Goal: Complete application form

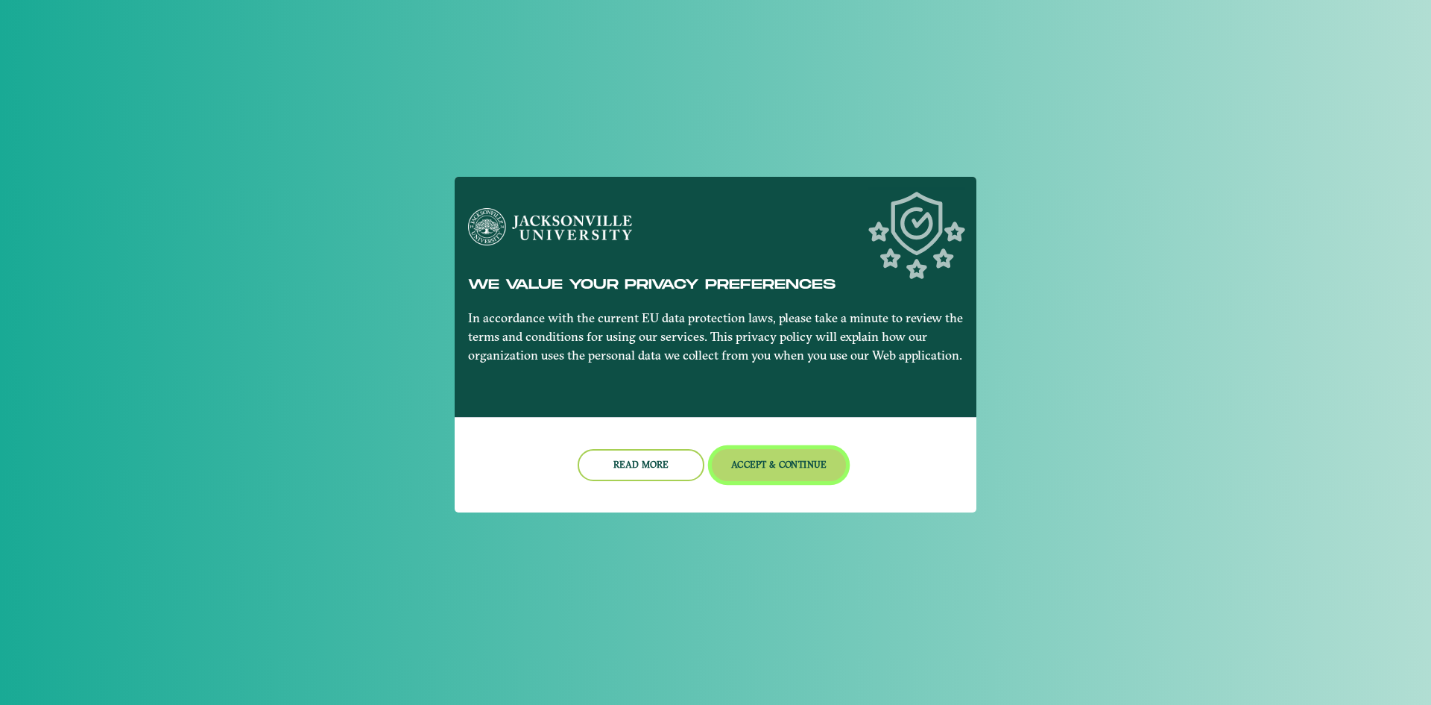
click at [817, 463] on button "Accept & Continue" at bounding box center [779, 465] width 135 height 32
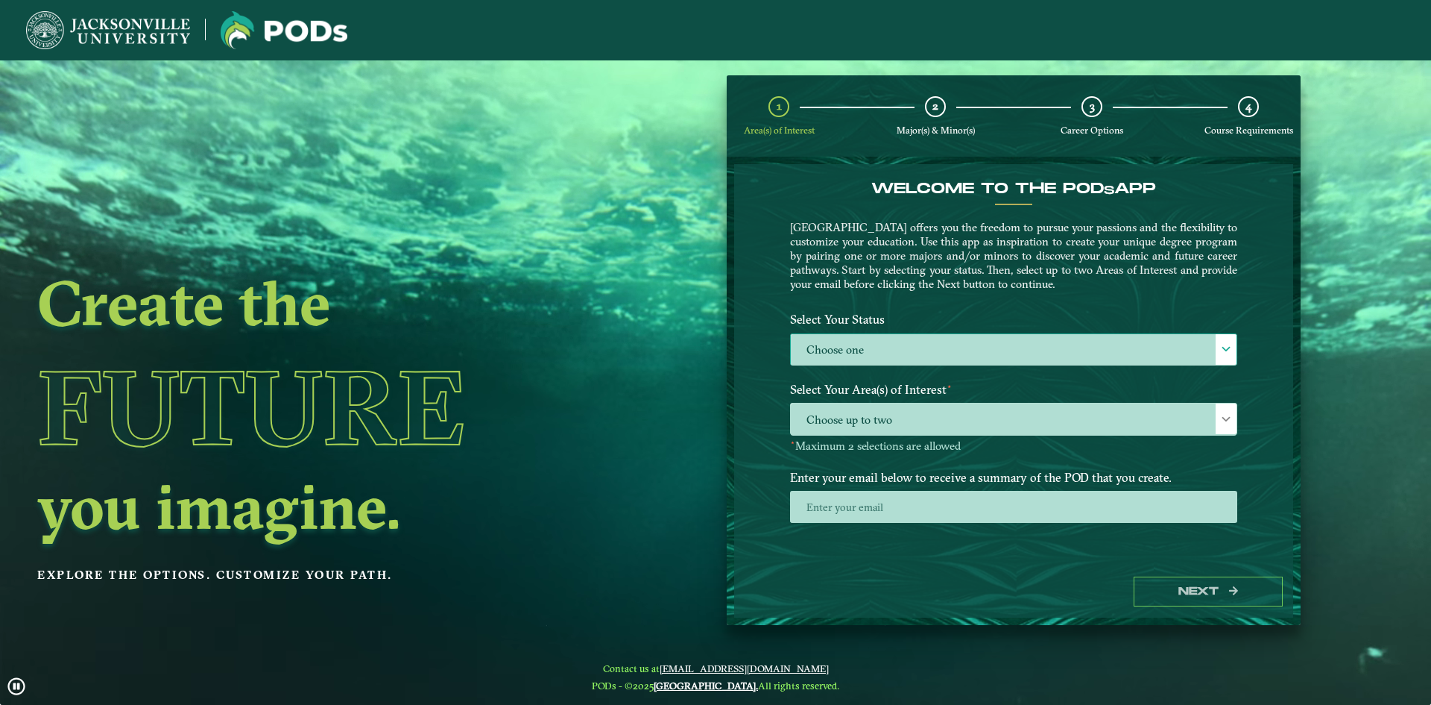
click at [1222, 349] on span at bounding box center [1226, 349] width 10 height 10
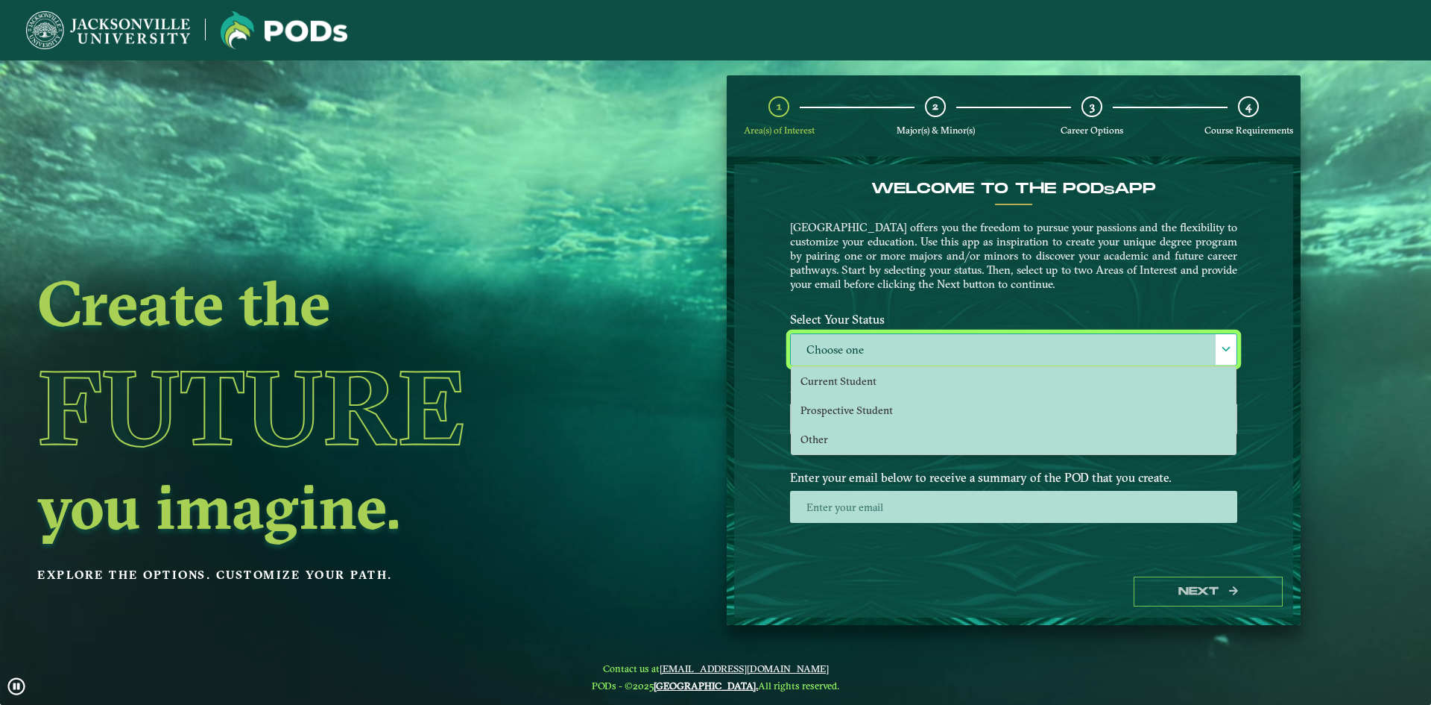
scroll to position [8, 69]
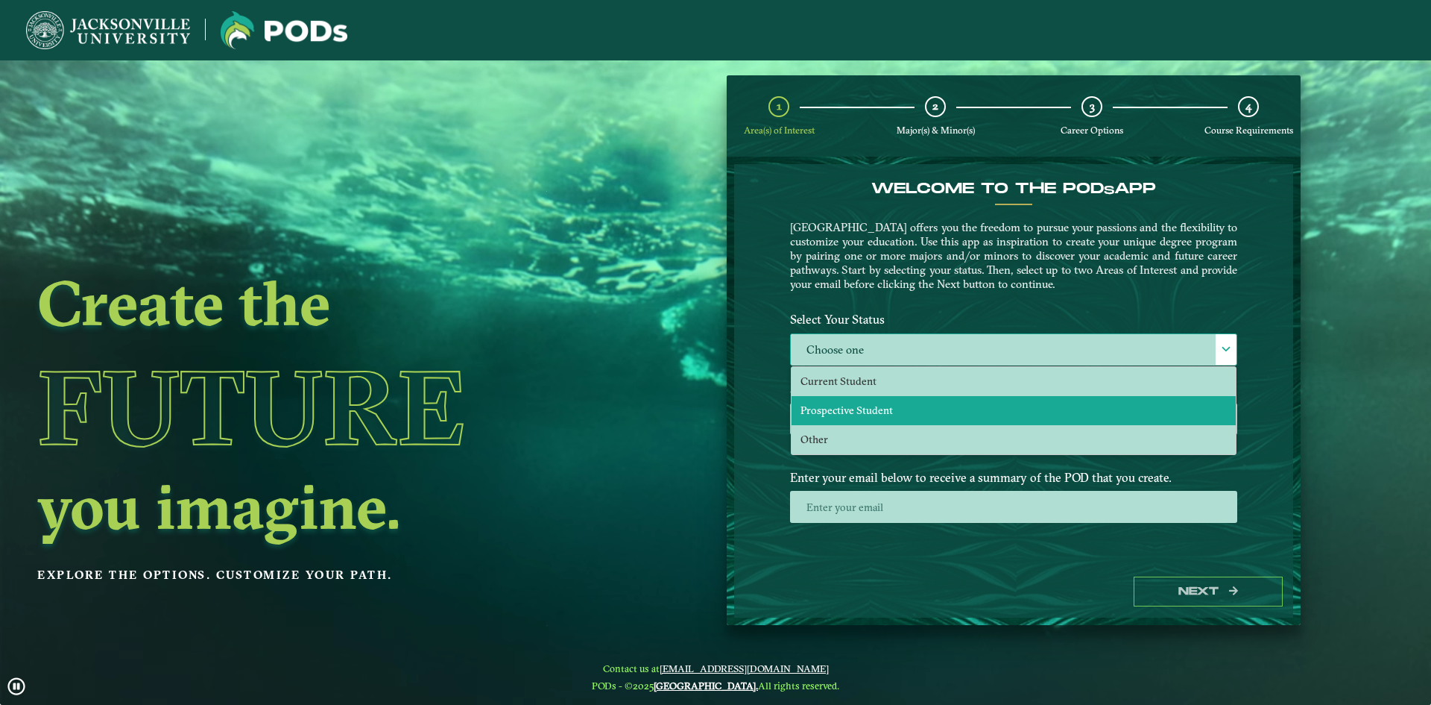
click at [915, 412] on li "Prospective Student" at bounding box center [1014, 410] width 444 height 29
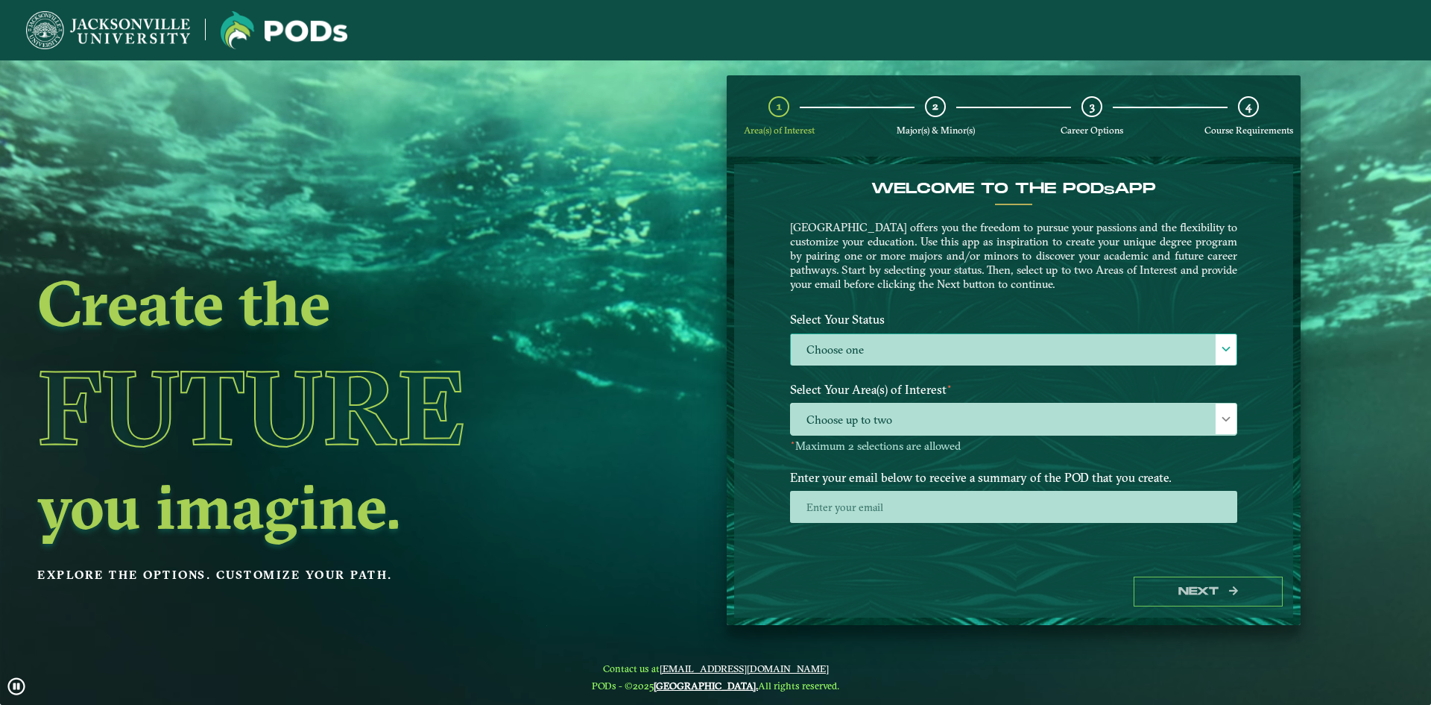
select select "[object Object]"
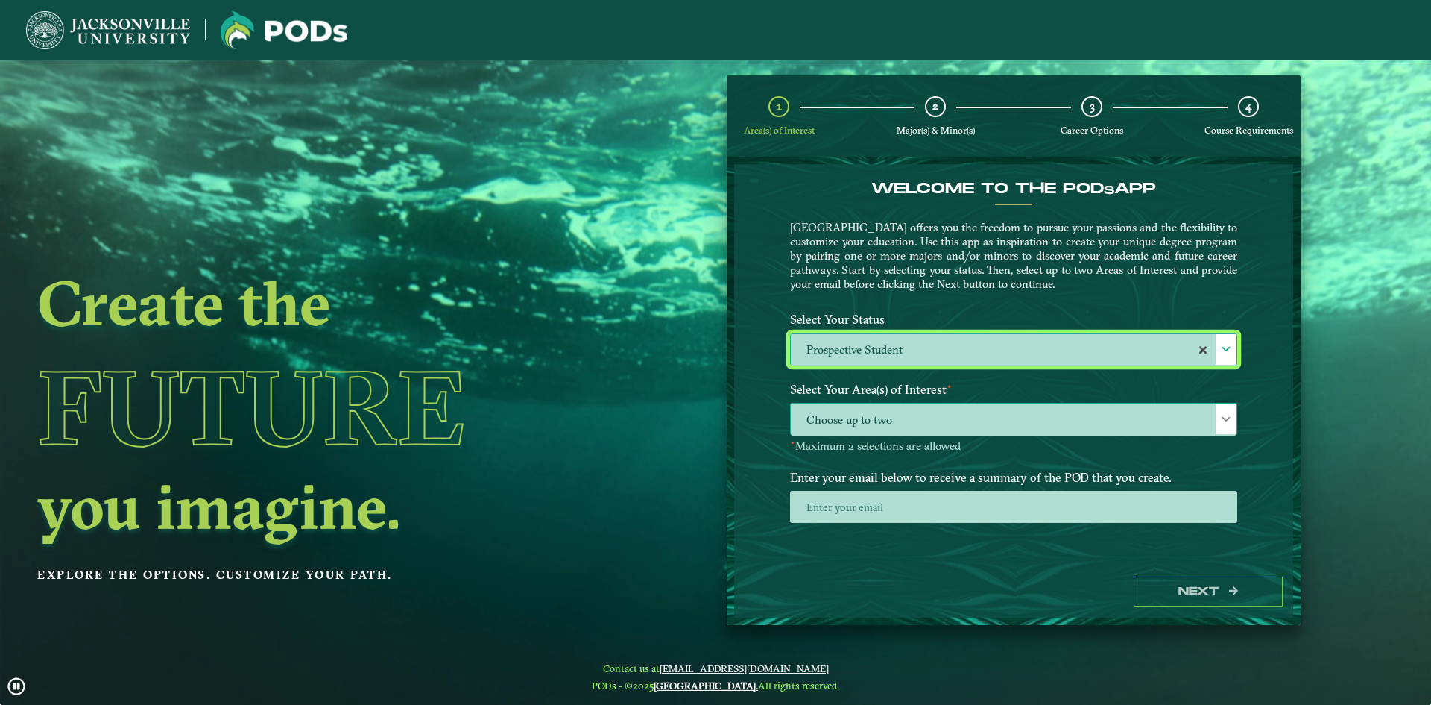
click at [1229, 417] on span at bounding box center [1226, 419] width 10 height 10
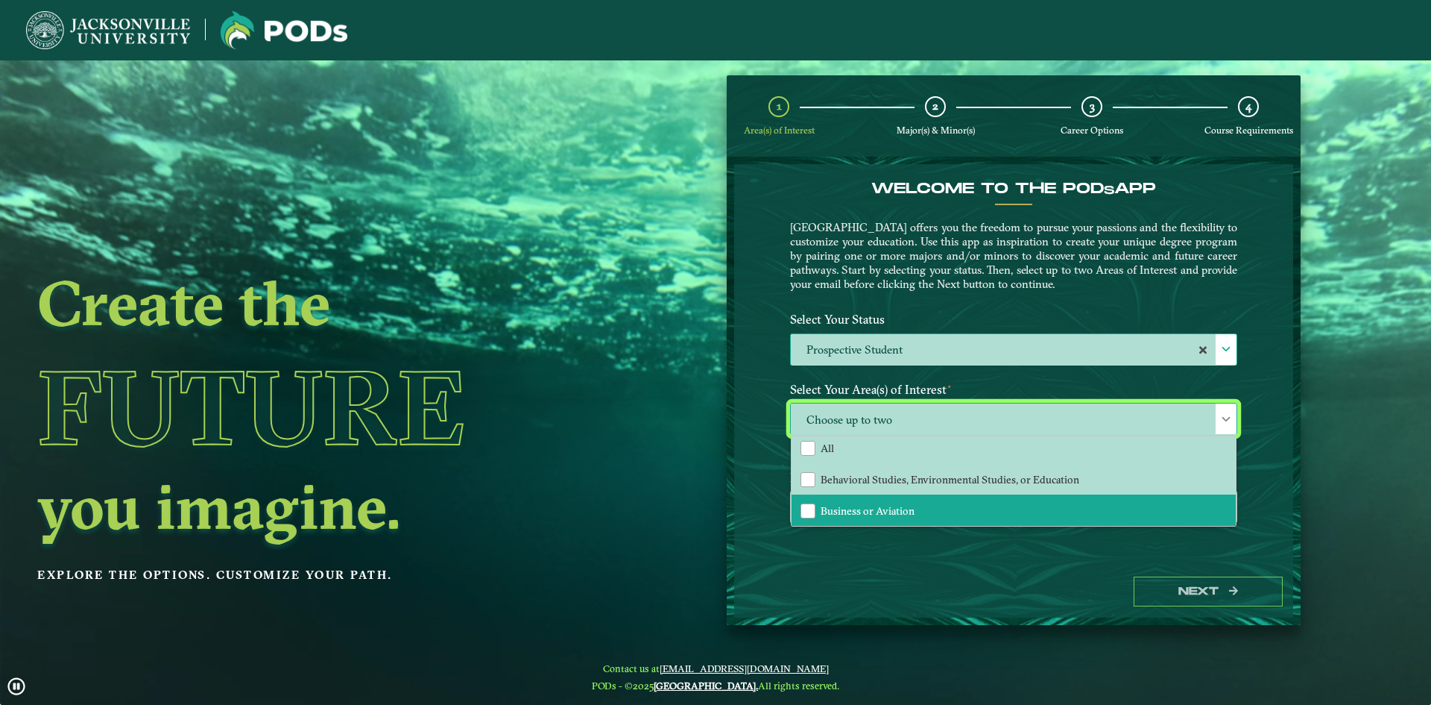
scroll to position [0, 0]
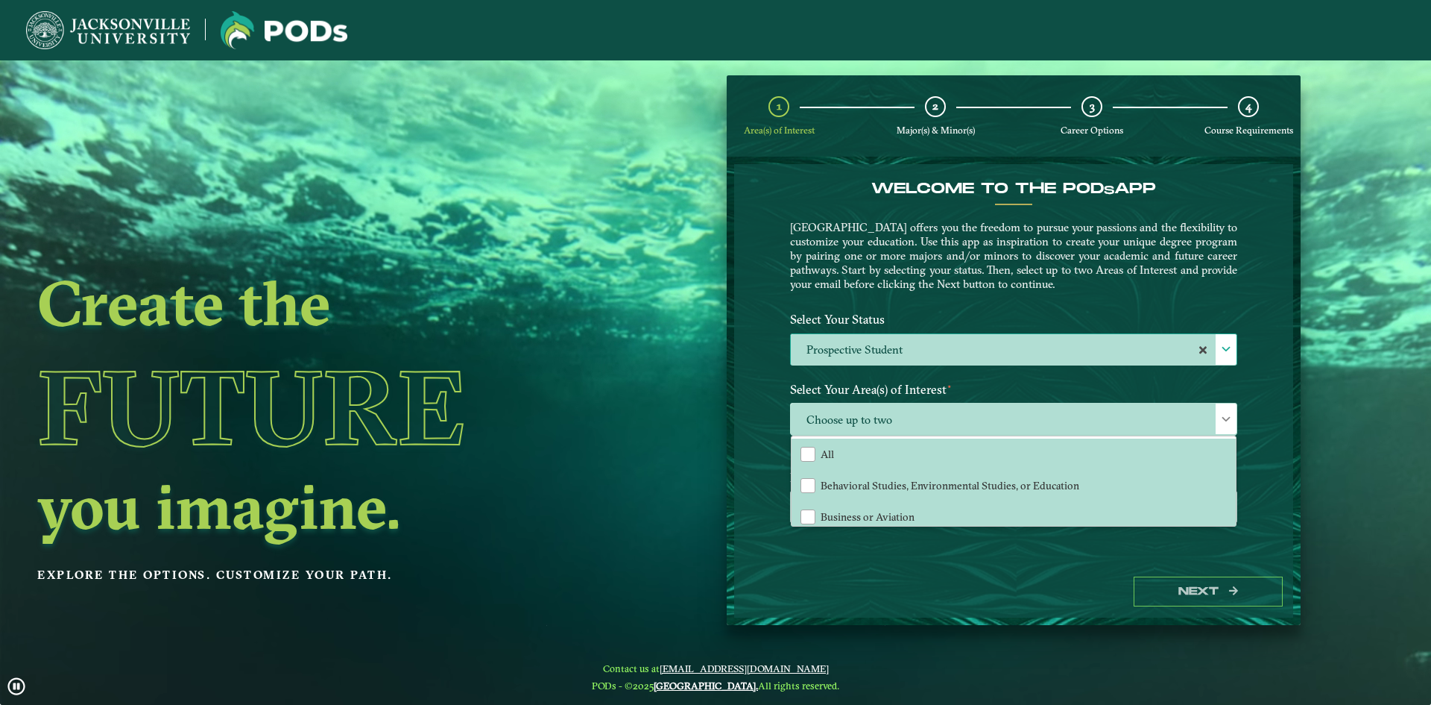
click at [757, 347] on div "Welcome to the POD s app [GEOGRAPHIC_DATA] offers you the freedom to pursue you…" at bounding box center [1013, 365] width 559 height 402
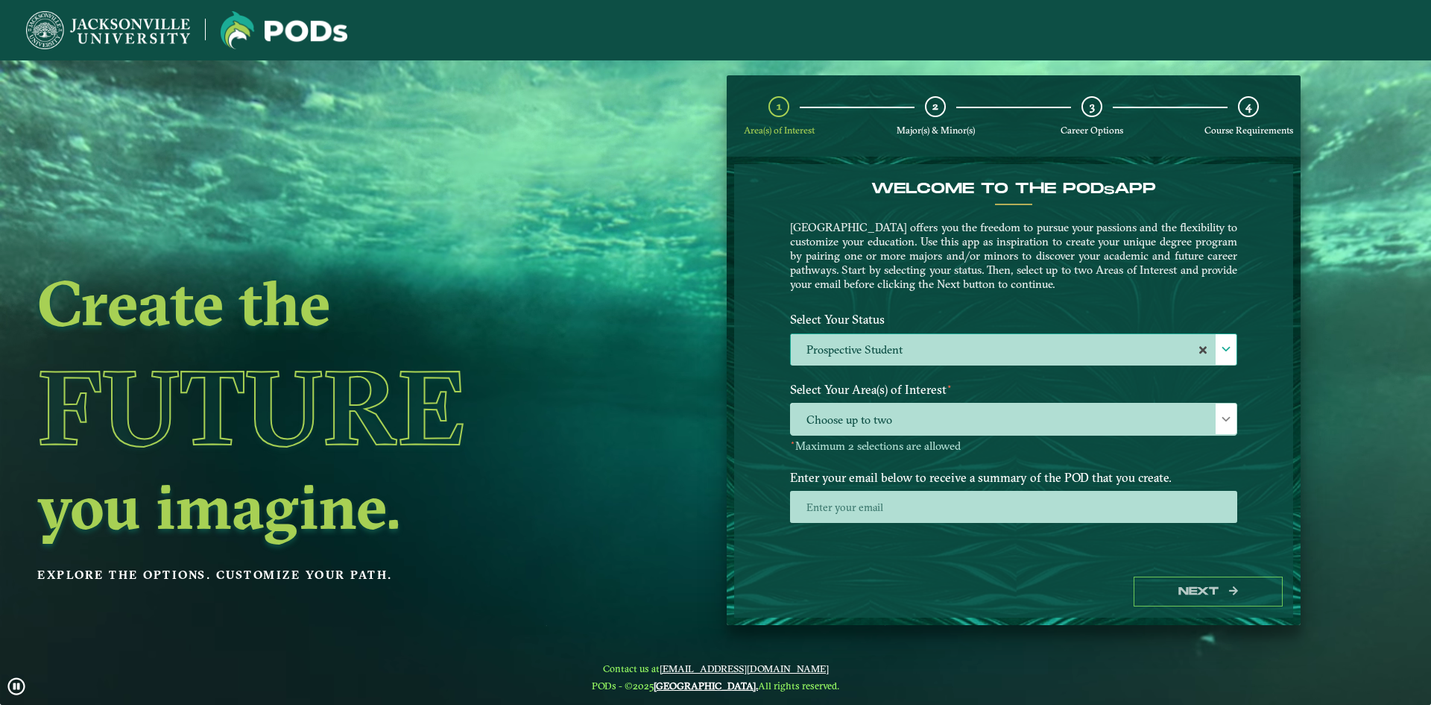
click at [1226, 352] on span at bounding box center [1226, 349] width 10 height 10
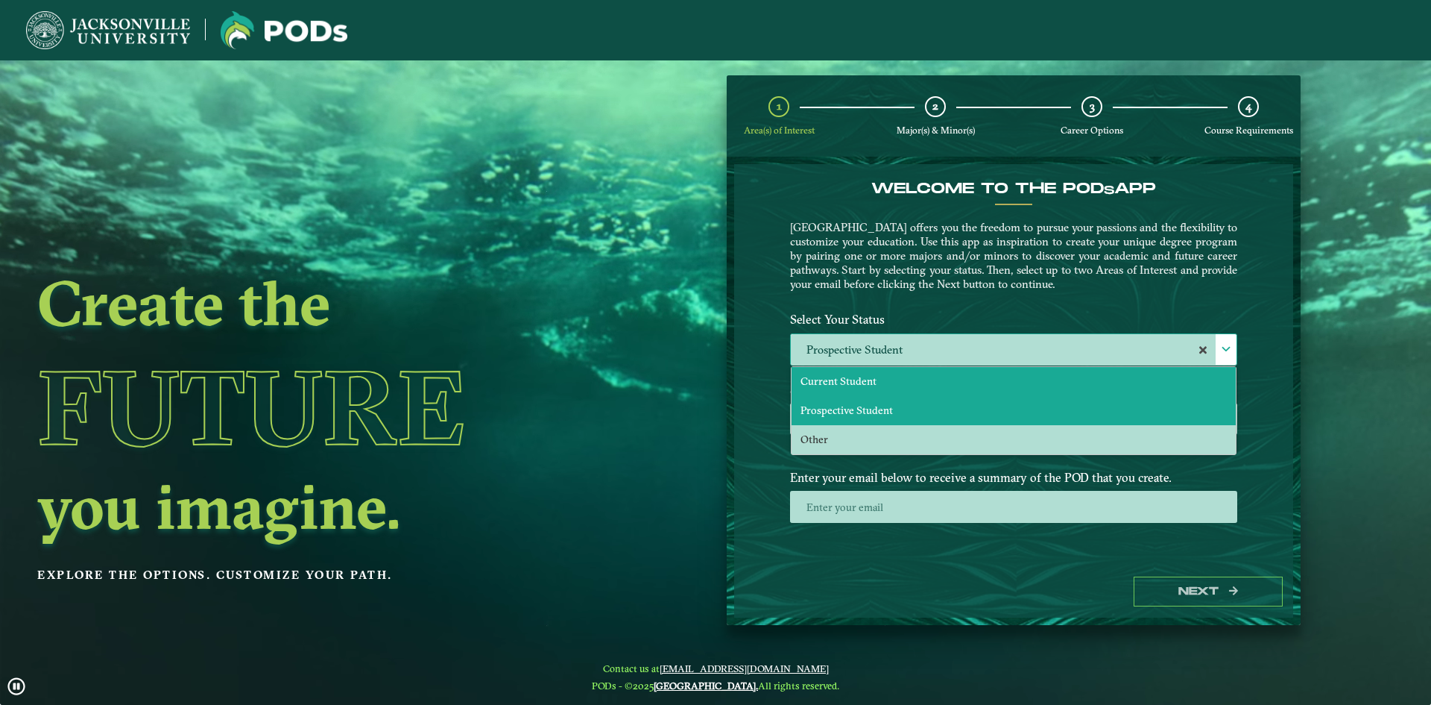
click at [916, 386] on li "Current Student" at bounding box center [1014, 381] width 444 height 29
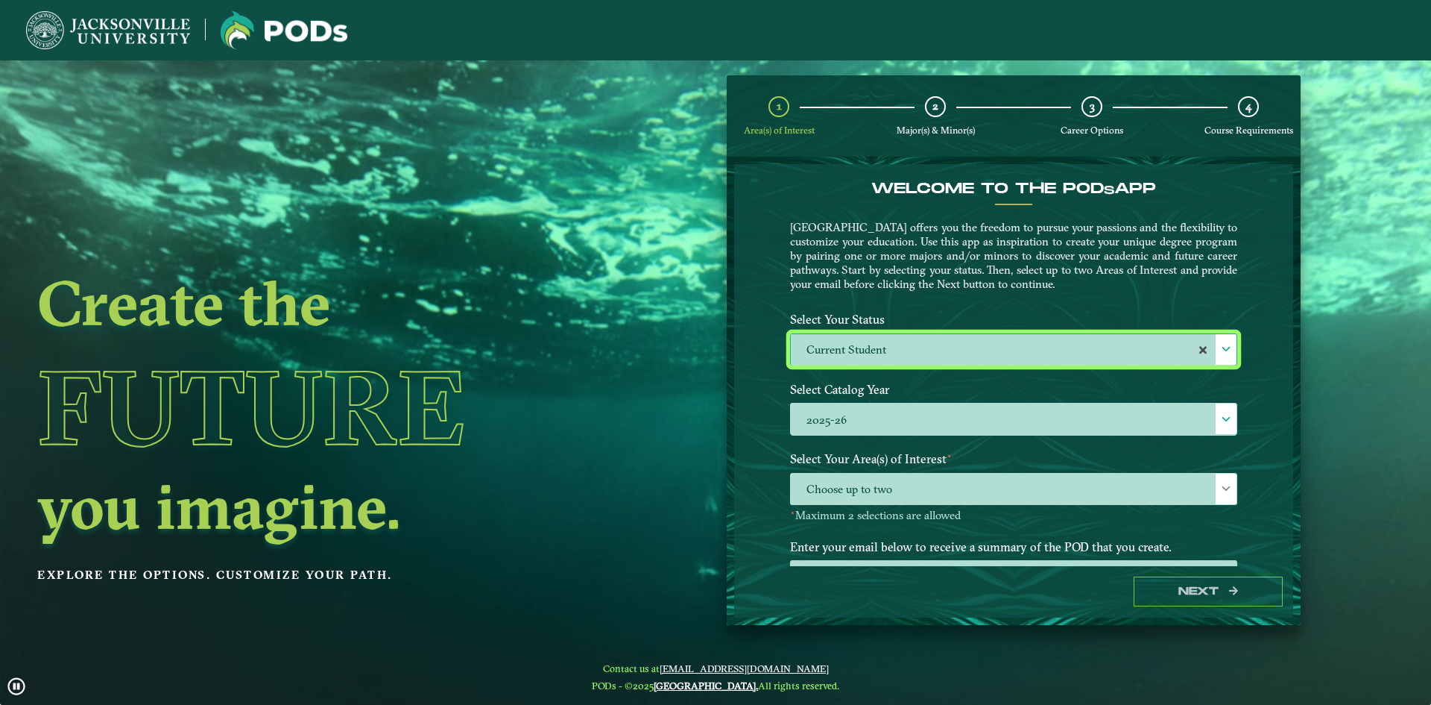
click at [1226, 353] on span at bounding box center [1226, 349] width 10 height 10
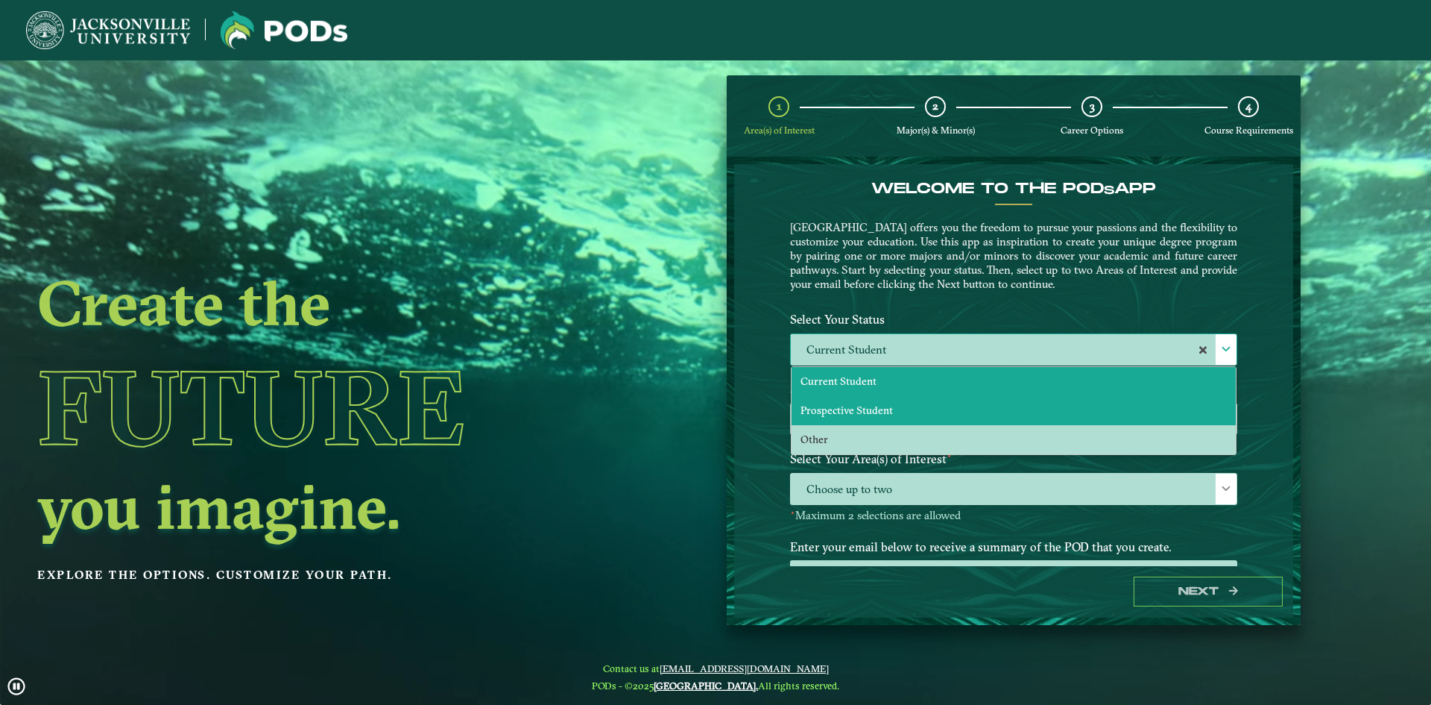
click at [950, 403] on li "Prospective Student" at bounding box center [1014, 410] width 444 height 29
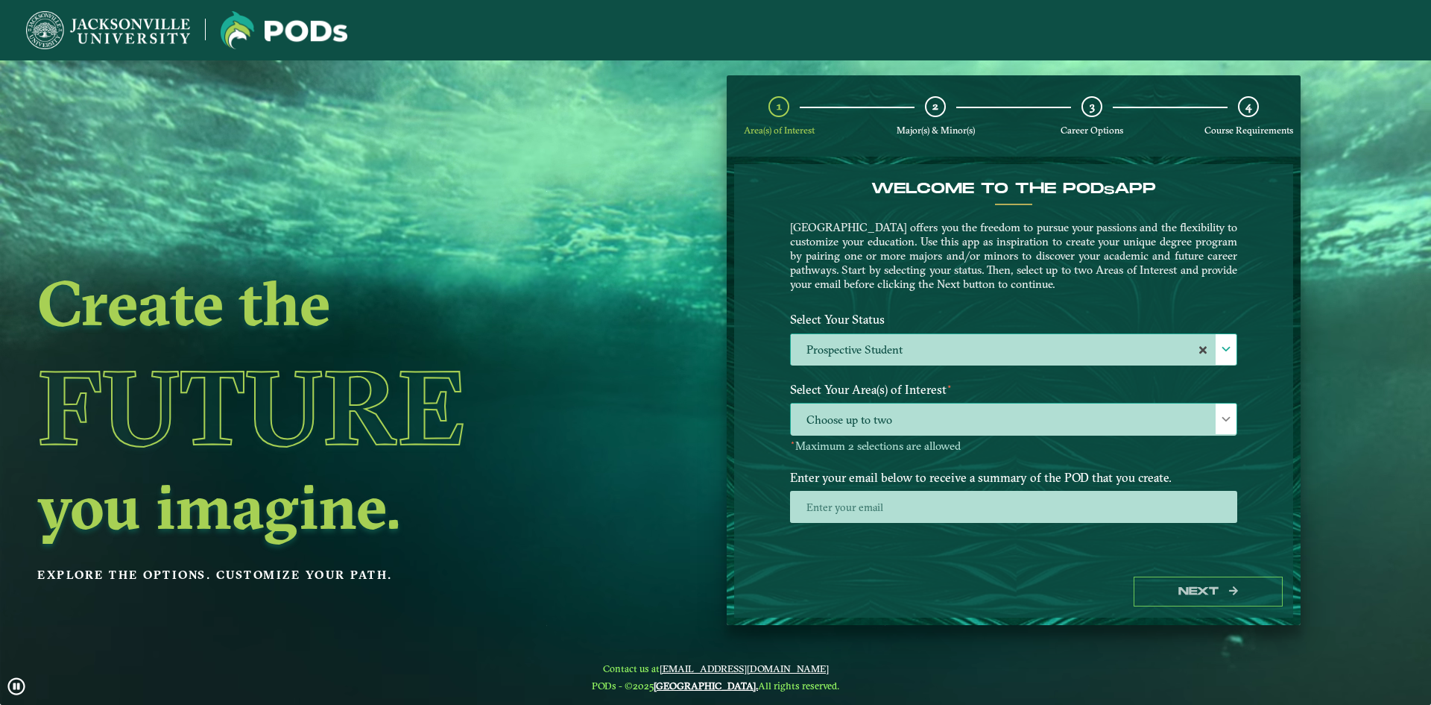
click at [1230, 420] on span at bounding box center [1226, 419] width 10 height 10
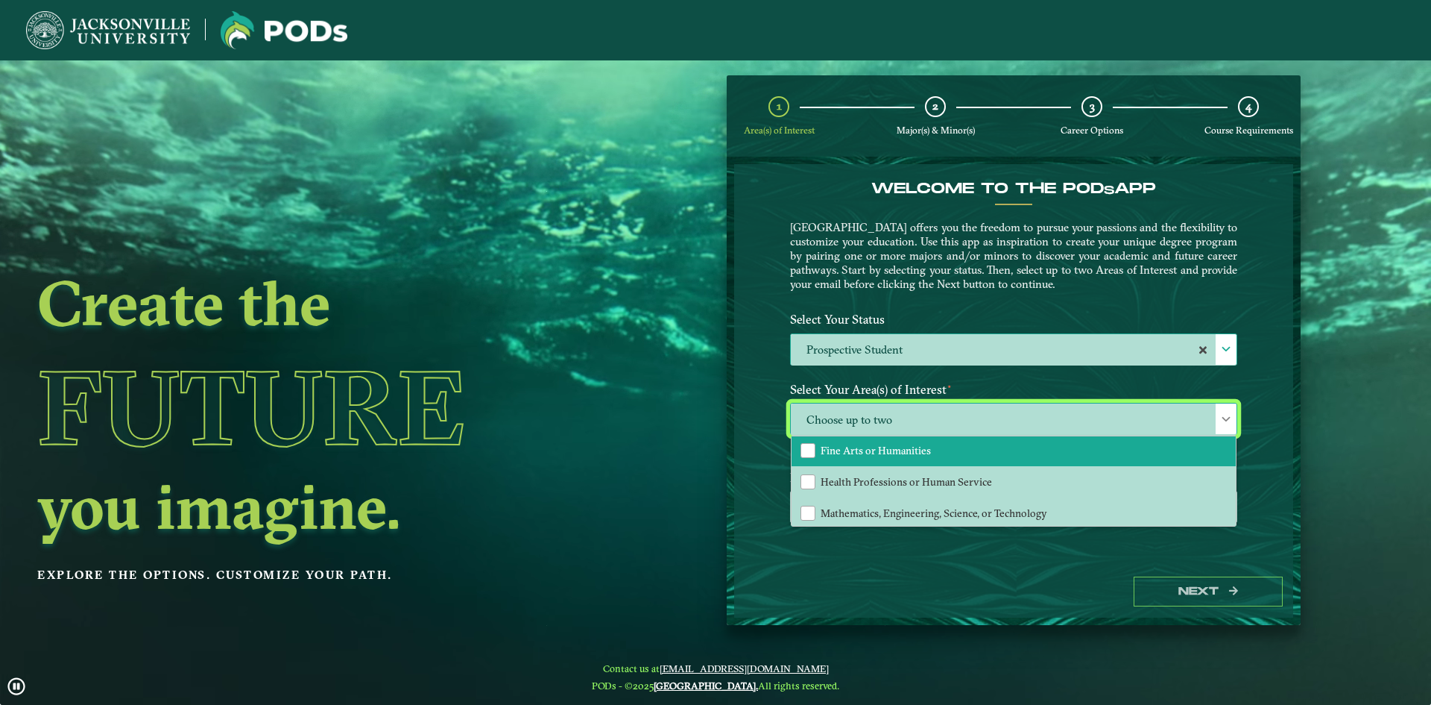
scroll to position [101, 0]
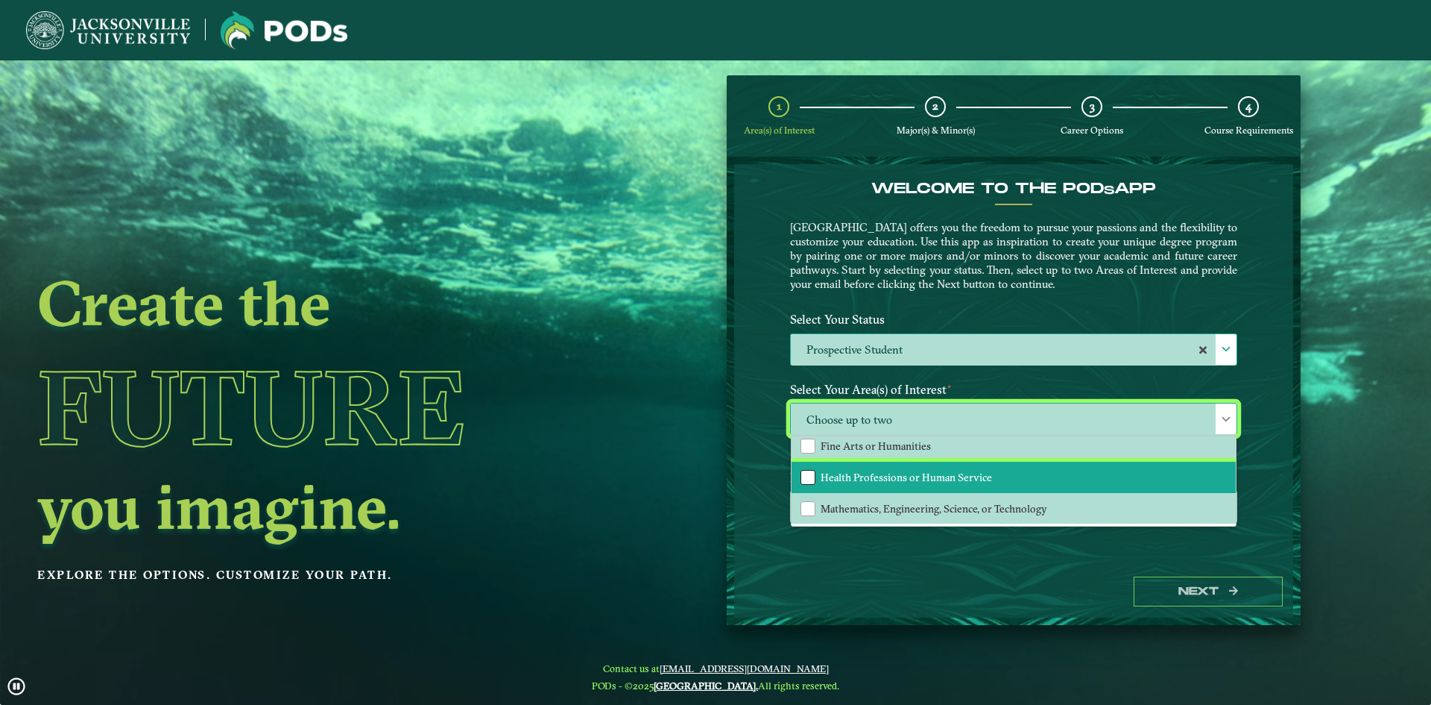
click at [801, 479] on div "Health Professions or Human Service" at bounding box center [808, 477] width 15 height 15
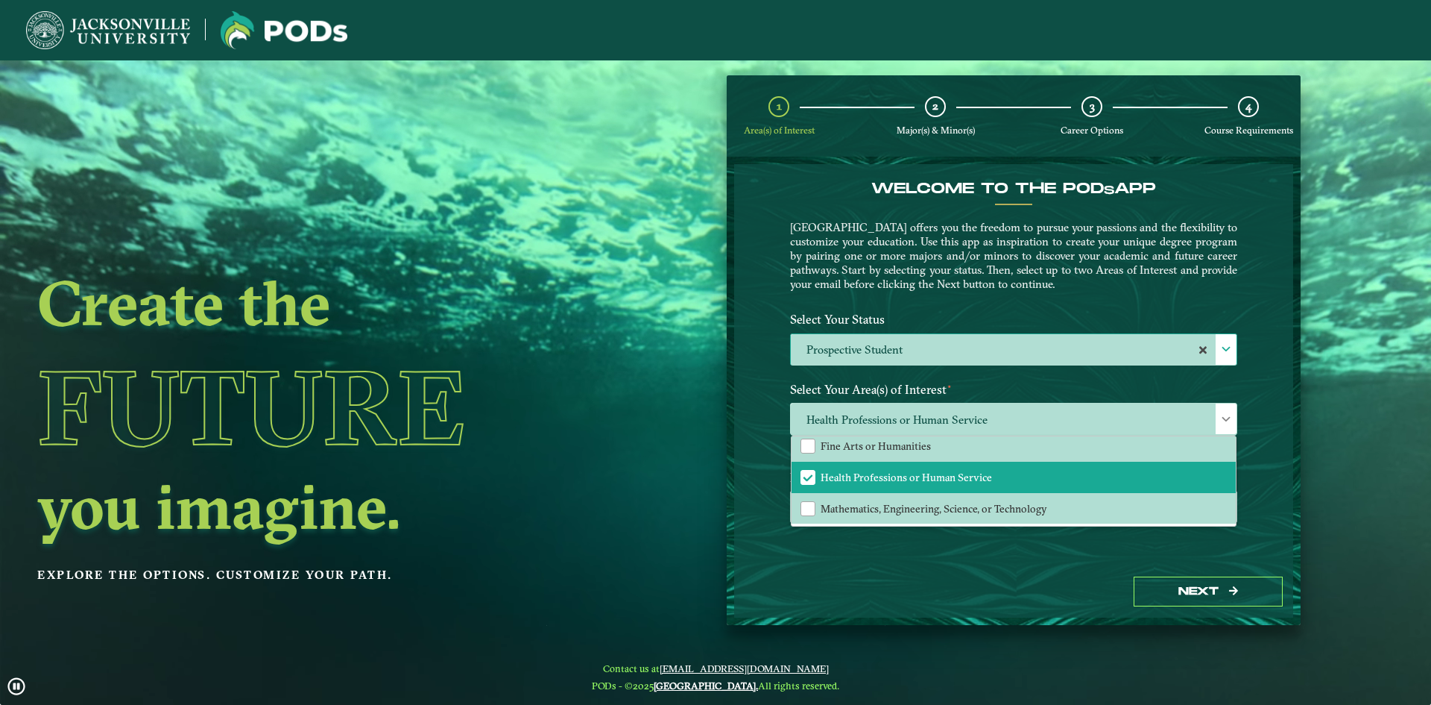
click at [983, 568] on div "Next" at bounding box center [1013, 591] width 559 height 51
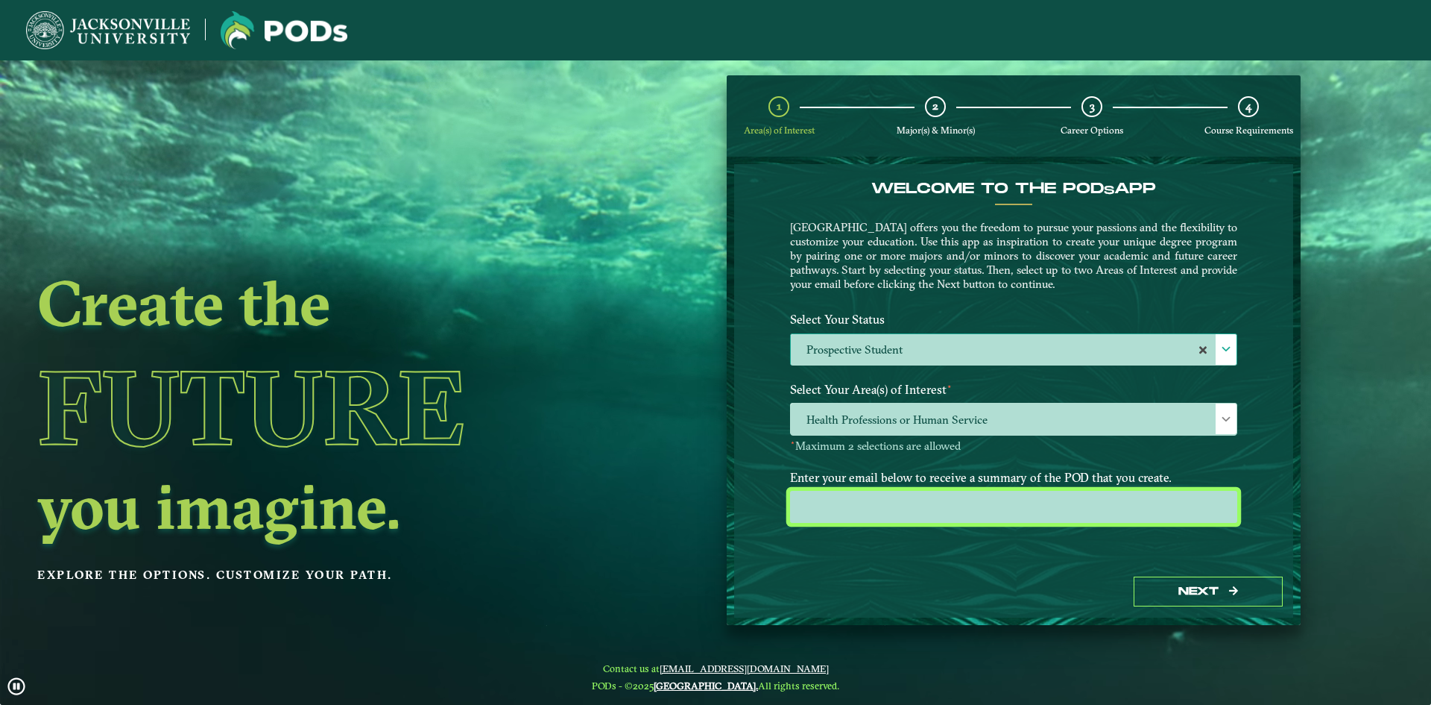
click at [892, 512] on input "email" at bounding box center [1013, 507] width 447 height 32
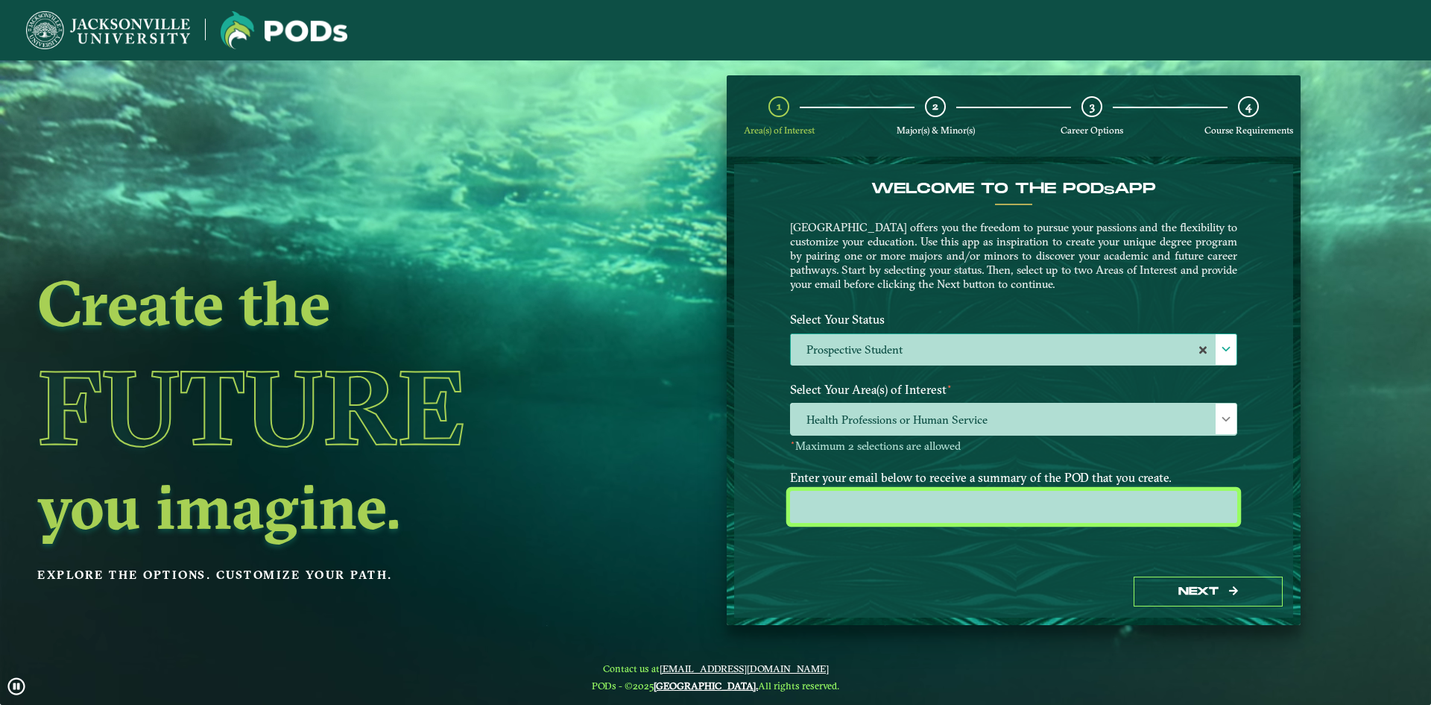
type input "[EMAIL_ADDRESS][DOMAIN_NAME]"
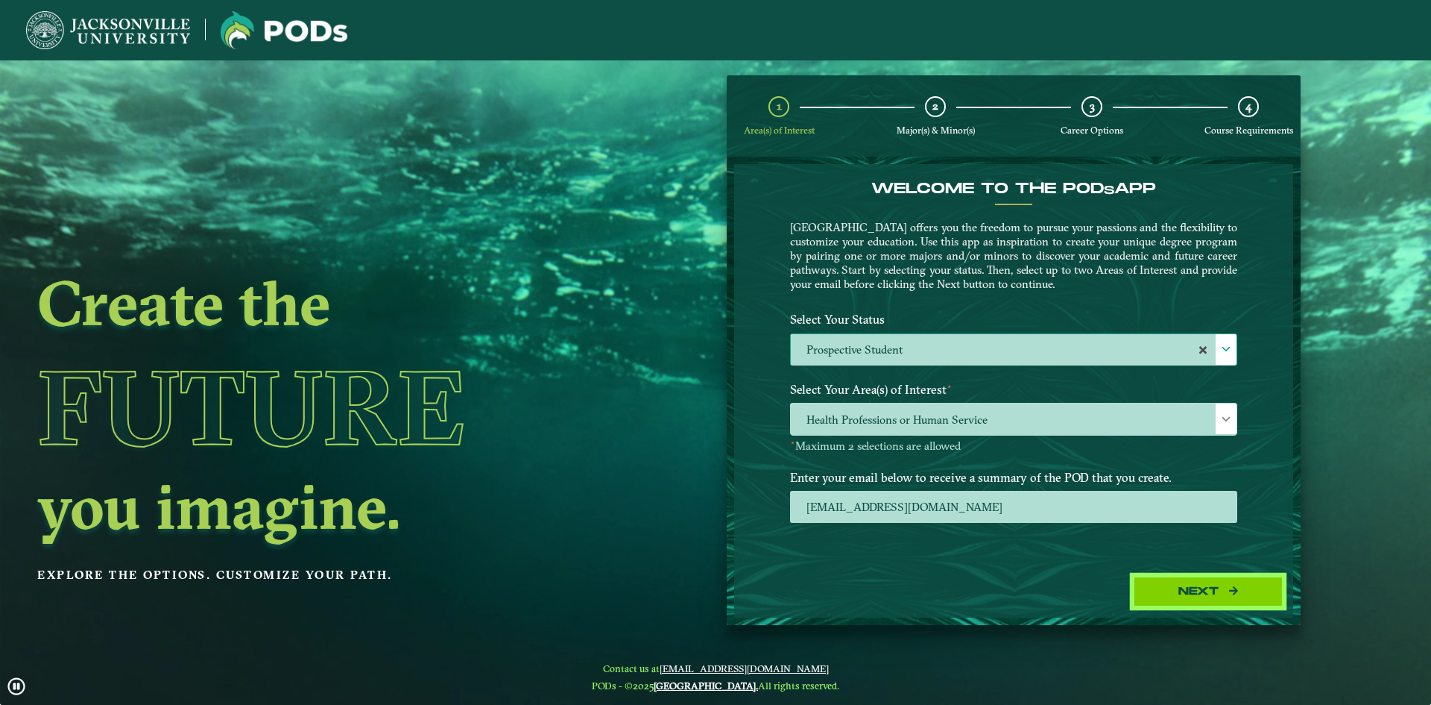
click at [1203, 590] on button "Next" at bounding box center [1208, 591] width 149 height 31
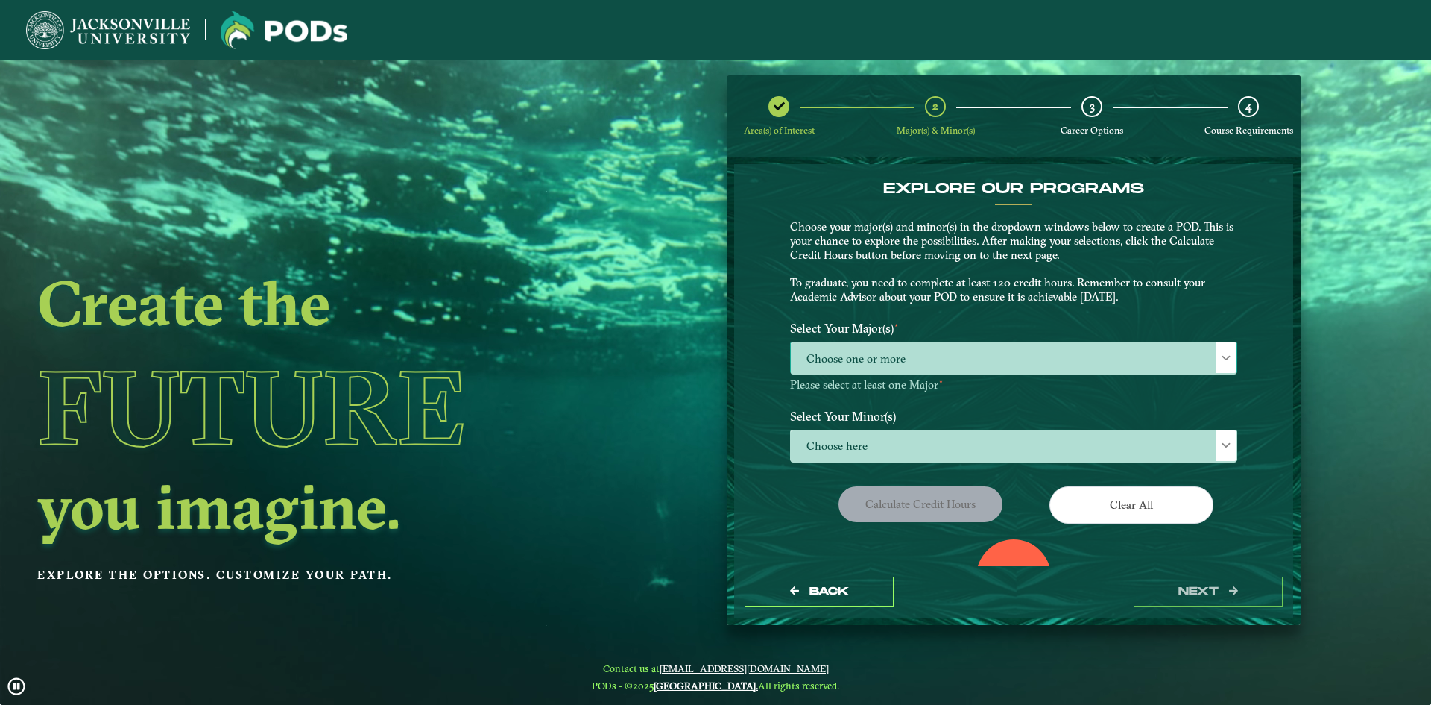
click at [1226, 360] on span at bounding box center [1226, 358] width 10 height 10
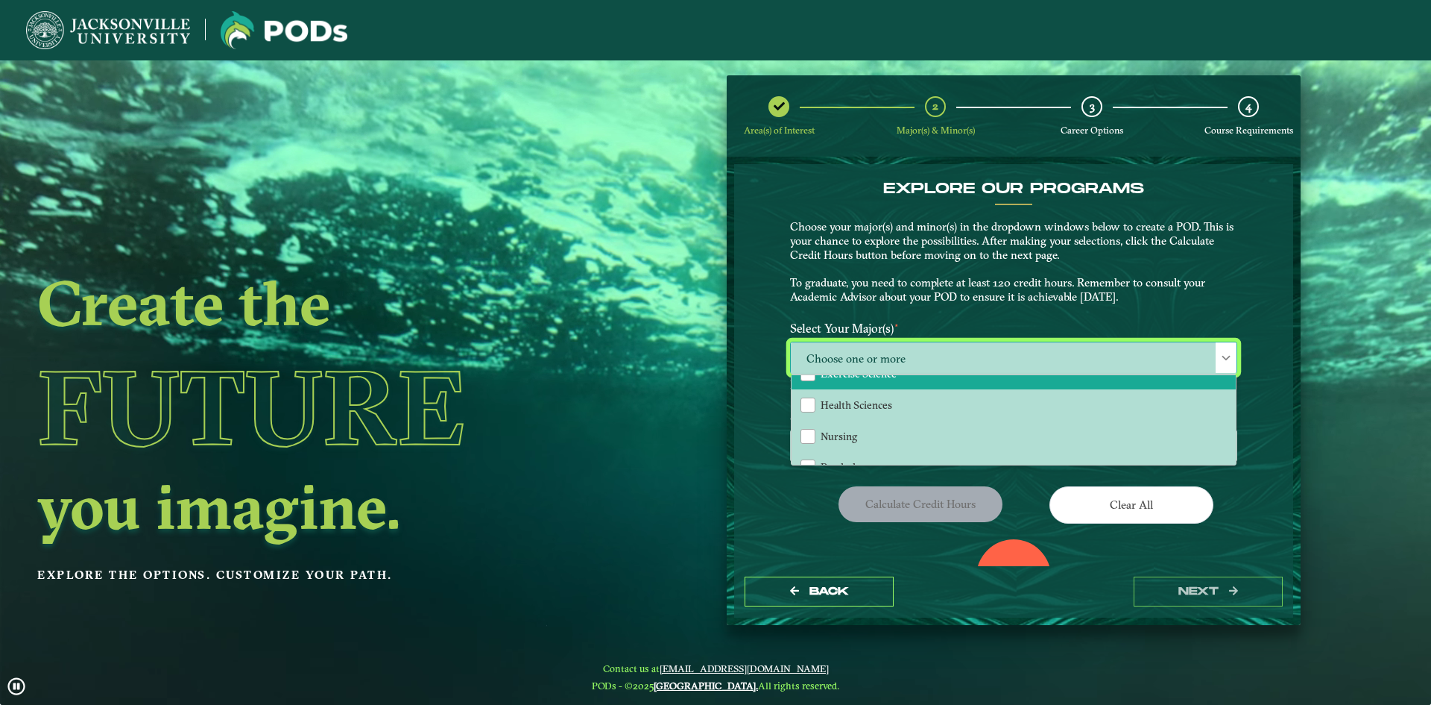
scroll to position [0, 0]
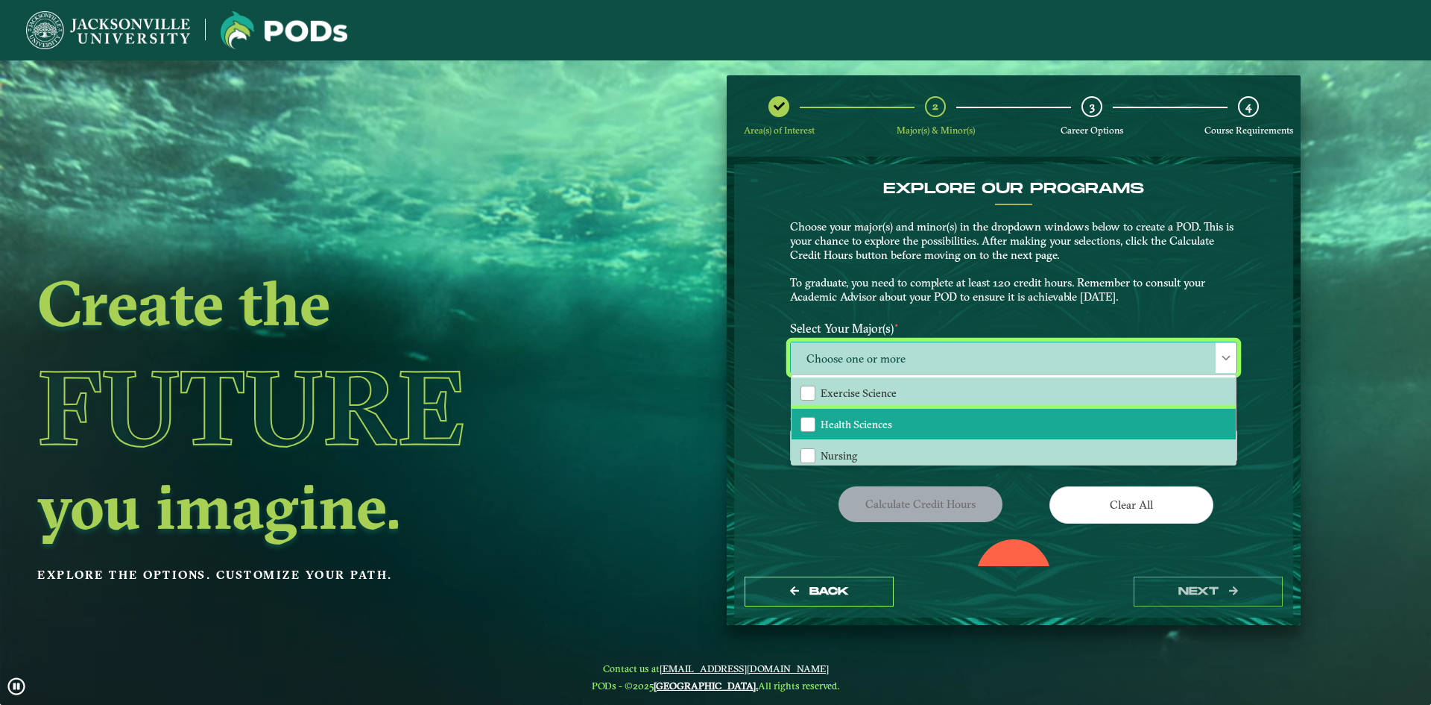
click at [799, 412] on li "Health Sciences" at bounding box center [1014, 424] width 444 height 31
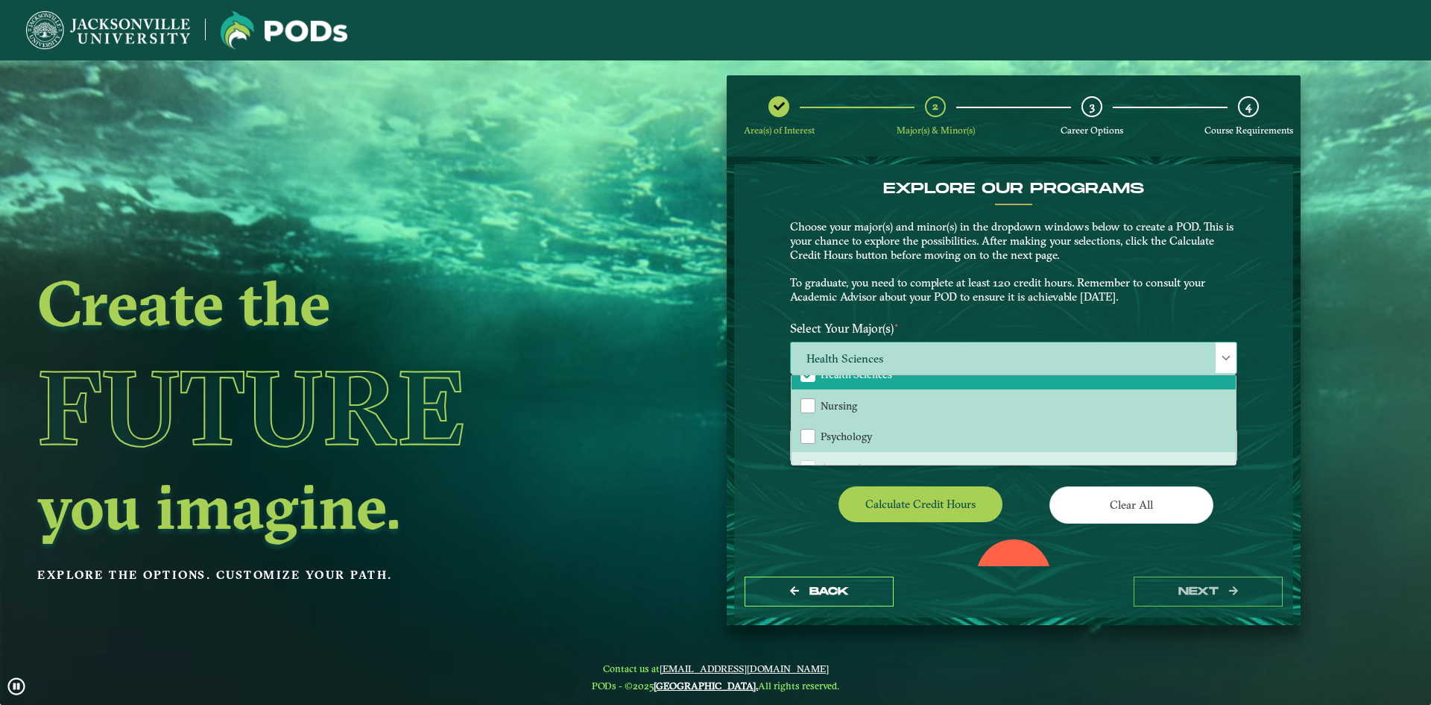
scroll to position [75, 0]
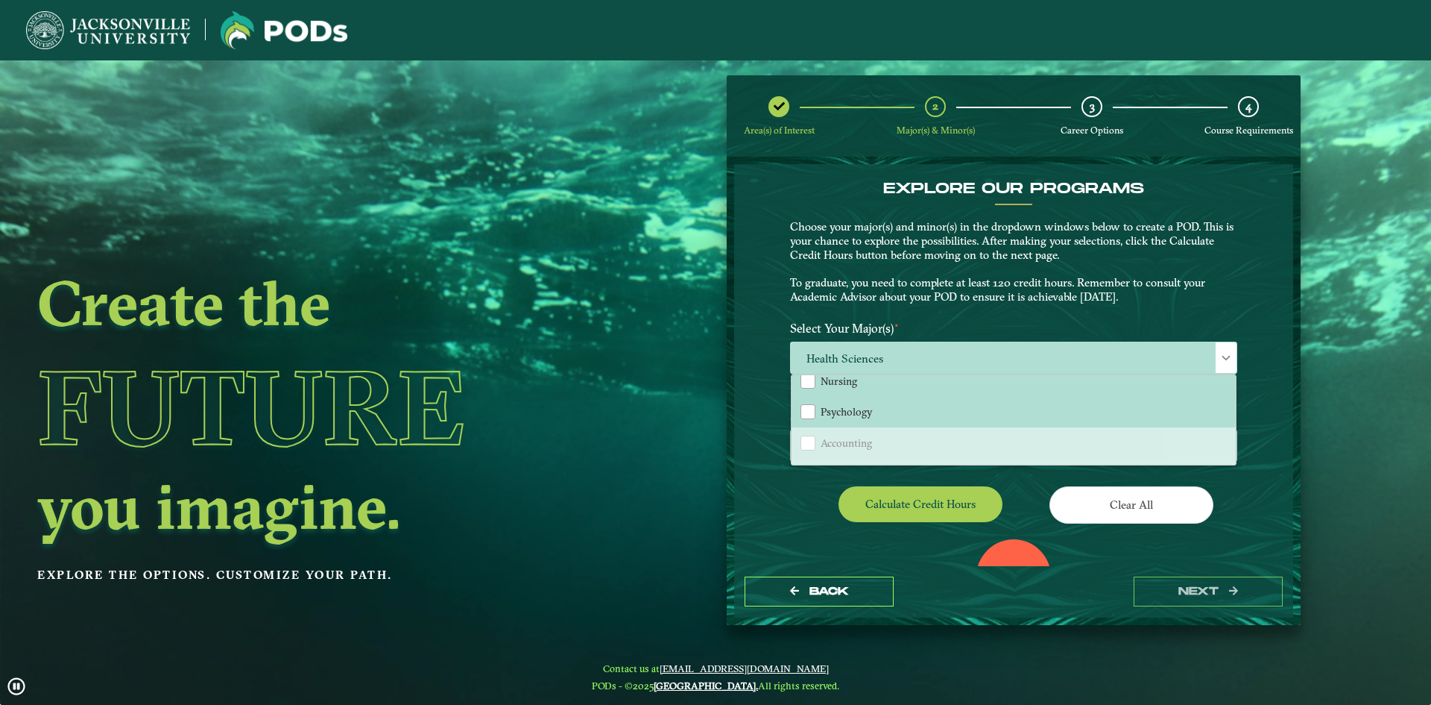
click at [1269, 424] on div "EXPLORE OUR PROGRAMS Choose your major(s) and minor(s) in the dropdown windows …" at bounding box center [1013, 365] width 559 height 402
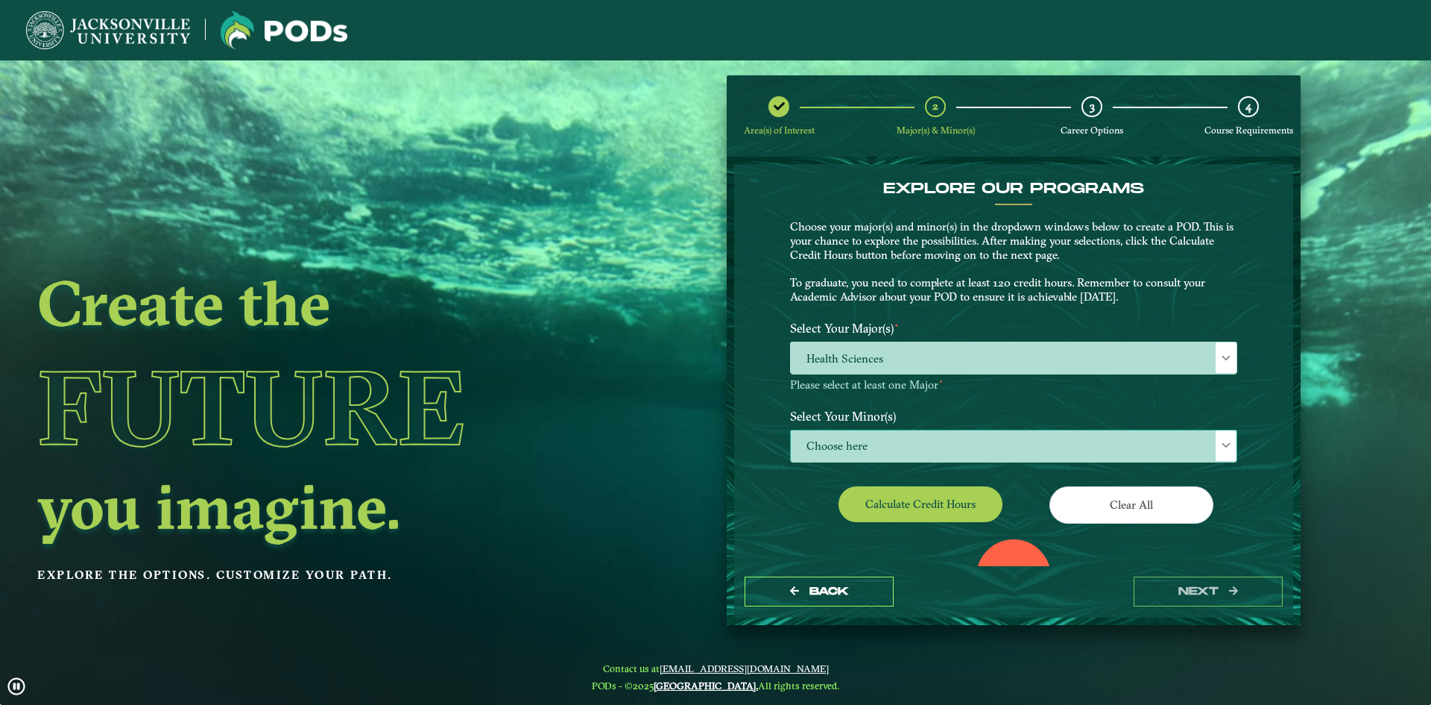
click at [1223, 447] on span at bounding box center [1226, 445] width 10 height 10
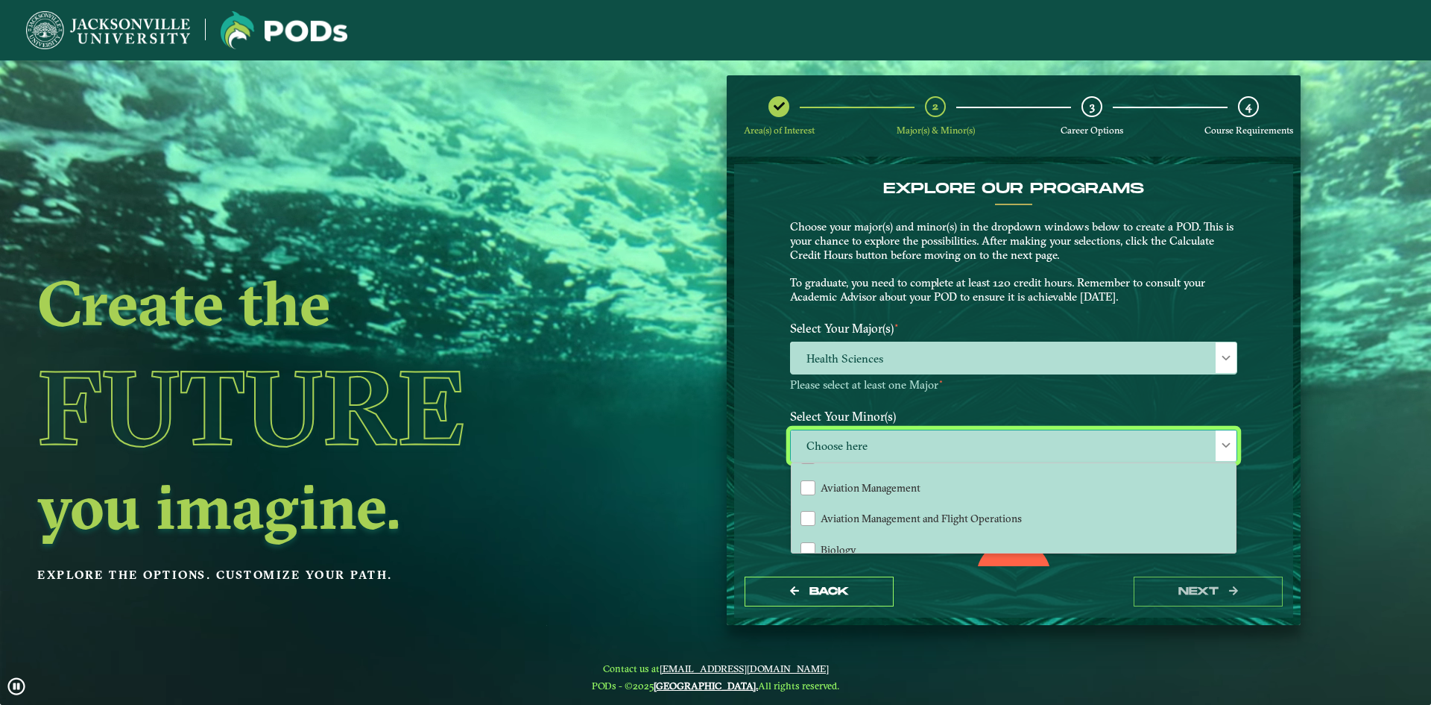
scroll to position [224, 0]
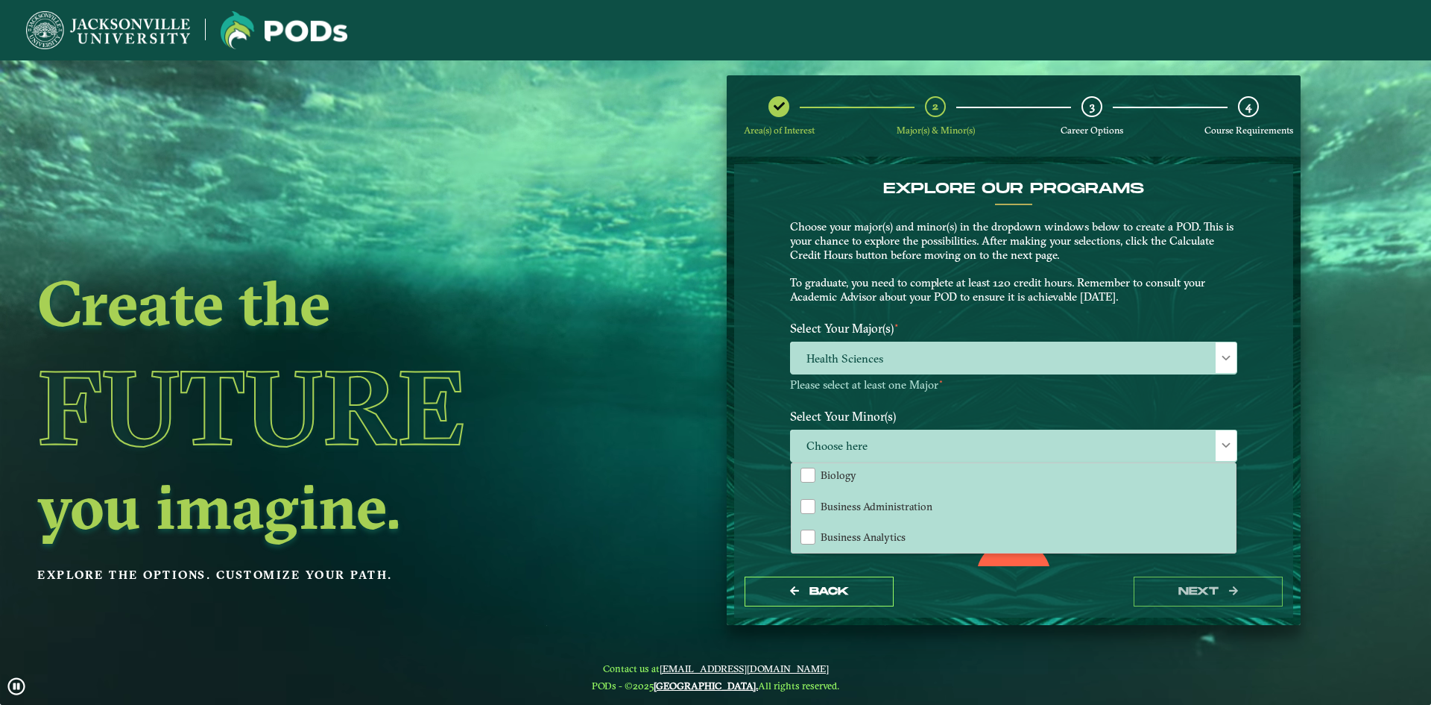
click at [1261, 365] on div "EXPLORE OUR PROGRAMS Choose your major(s) and minor(s) in the dropdown windows …" at bounding box center [1013, 365] width 559 height 402
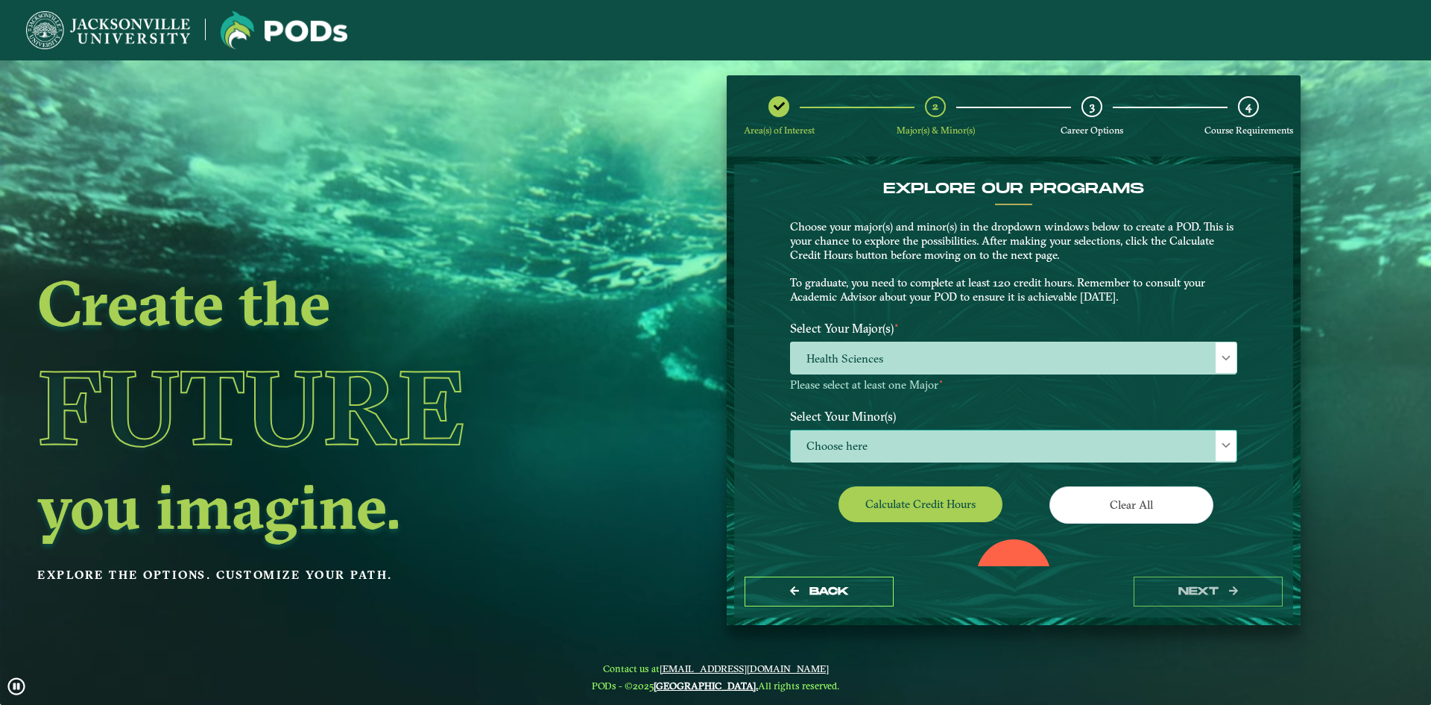
click at [1221, 447] on span at bounding box center [1226, 445] width 10 height 10
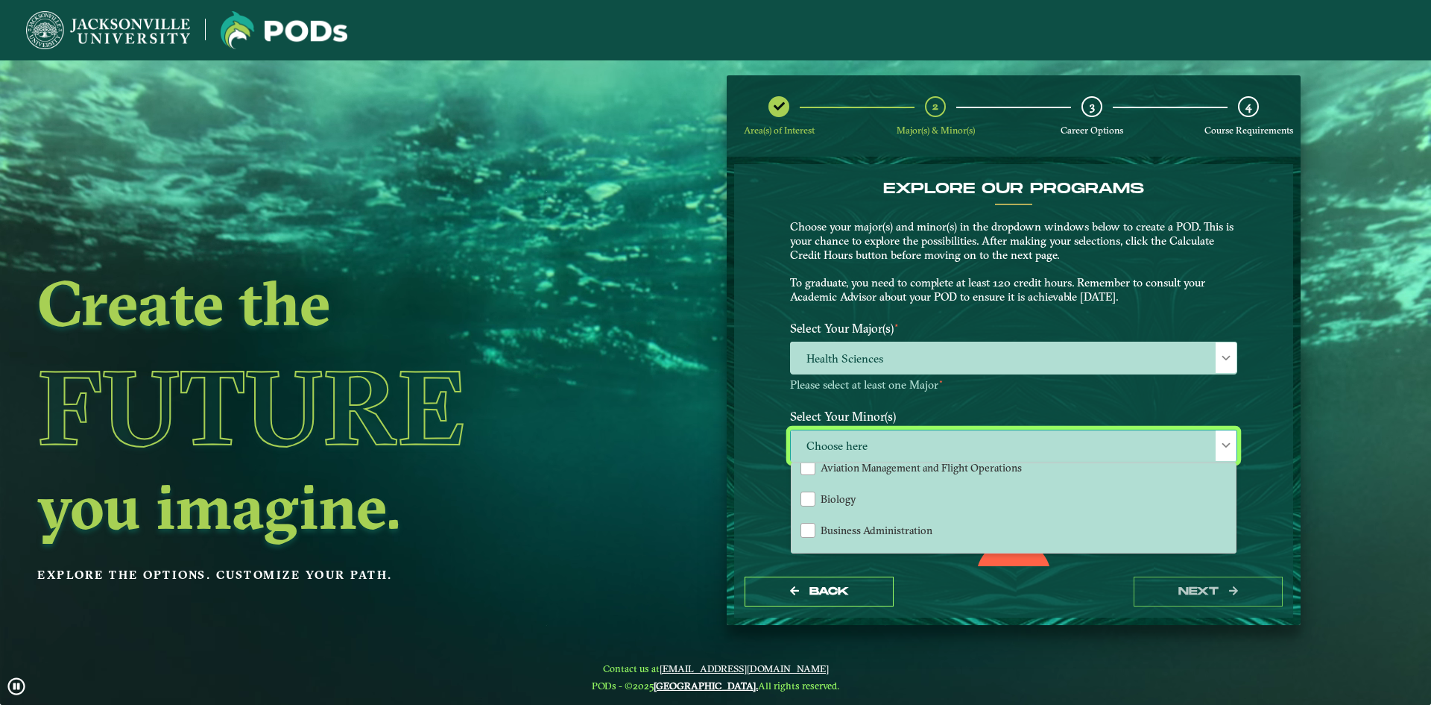
scroll to position [0, 0]
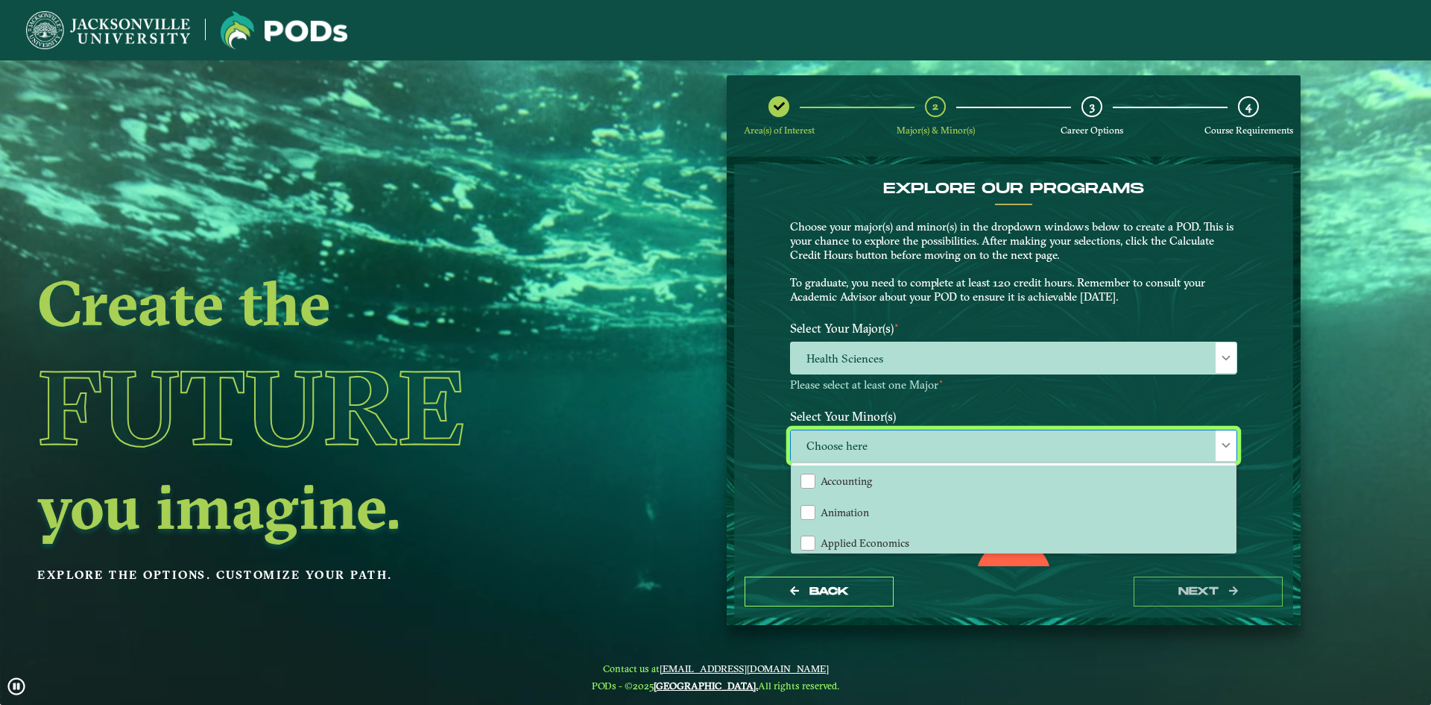
click at [752, 382] on div "EXPLORE OUR PROGRAMS Choose your major(s) and minor(s) in the dropdown windows …" at bounding box center [1013, 365] width 559 height 402
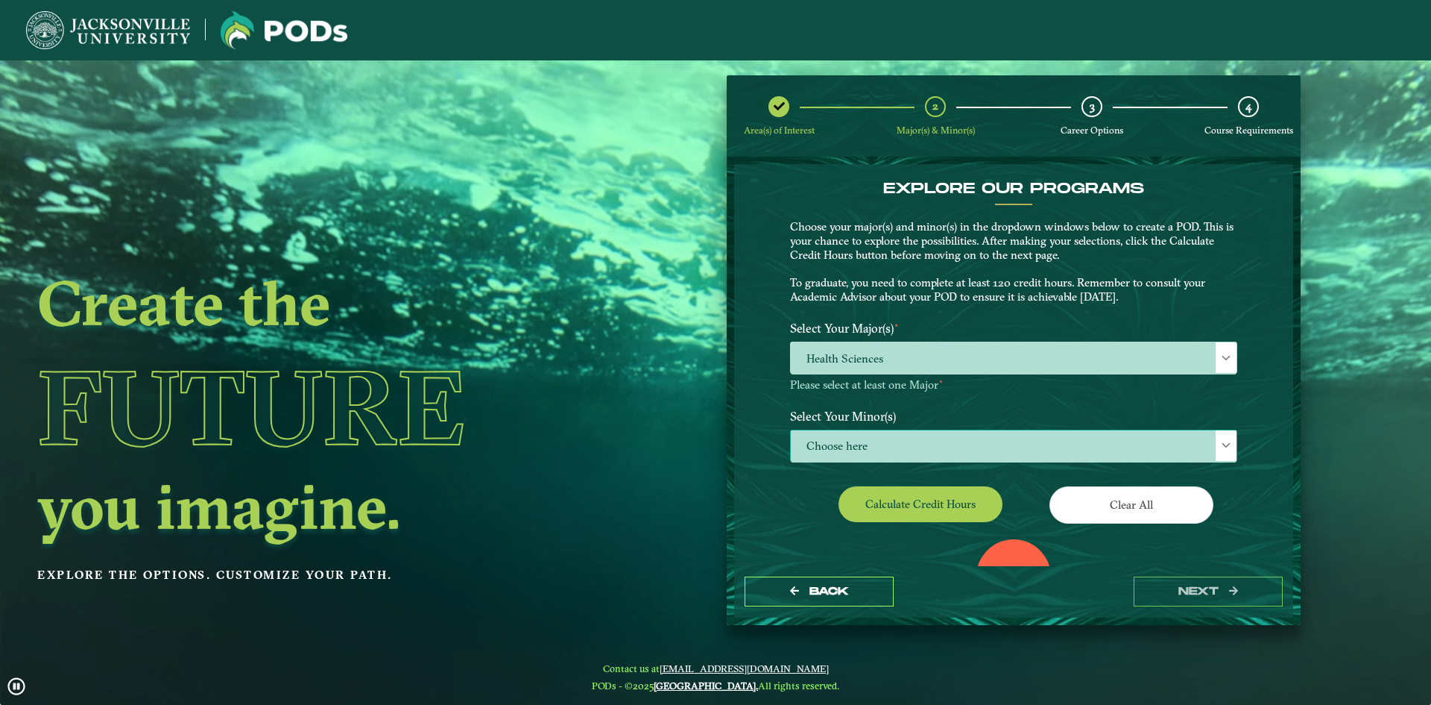
click at [1223, 446] on span at bounding box center [1226, 445] width 10 height 10
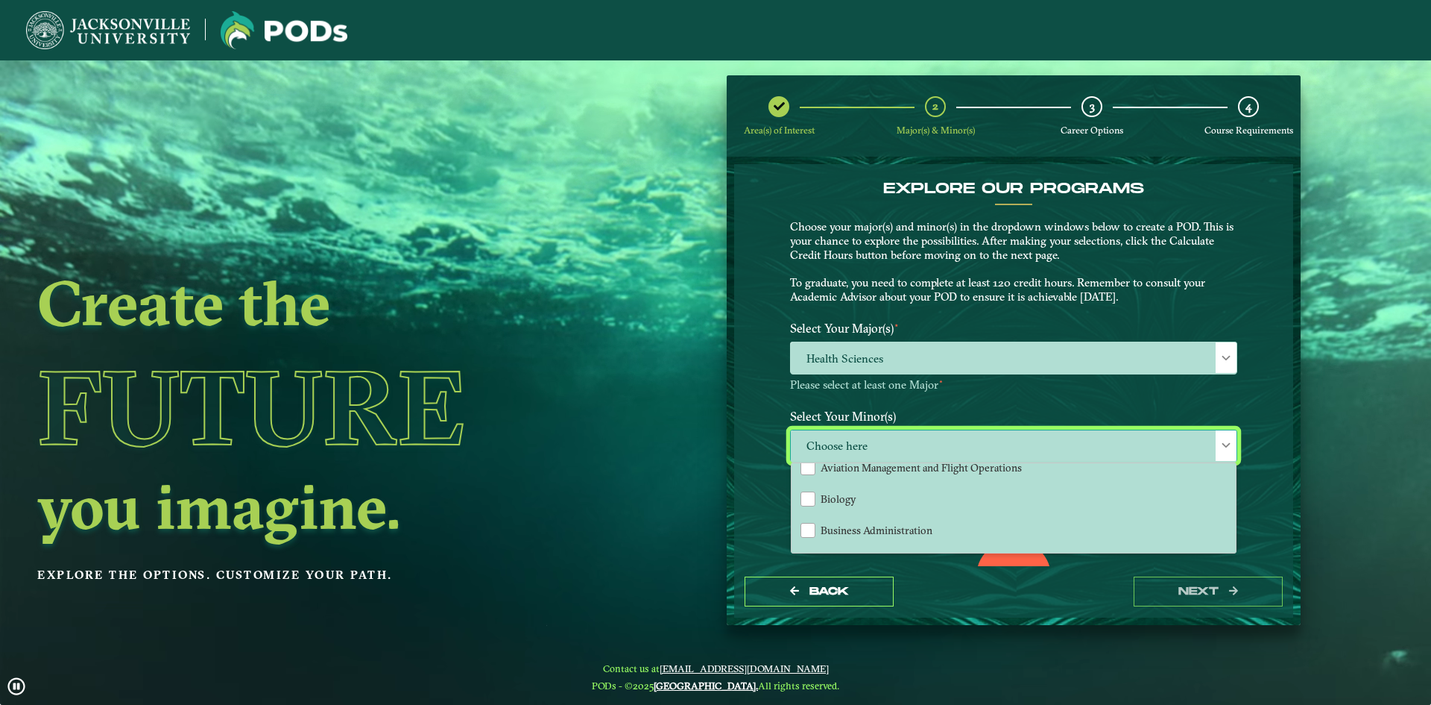
scroll to position [224, 0]
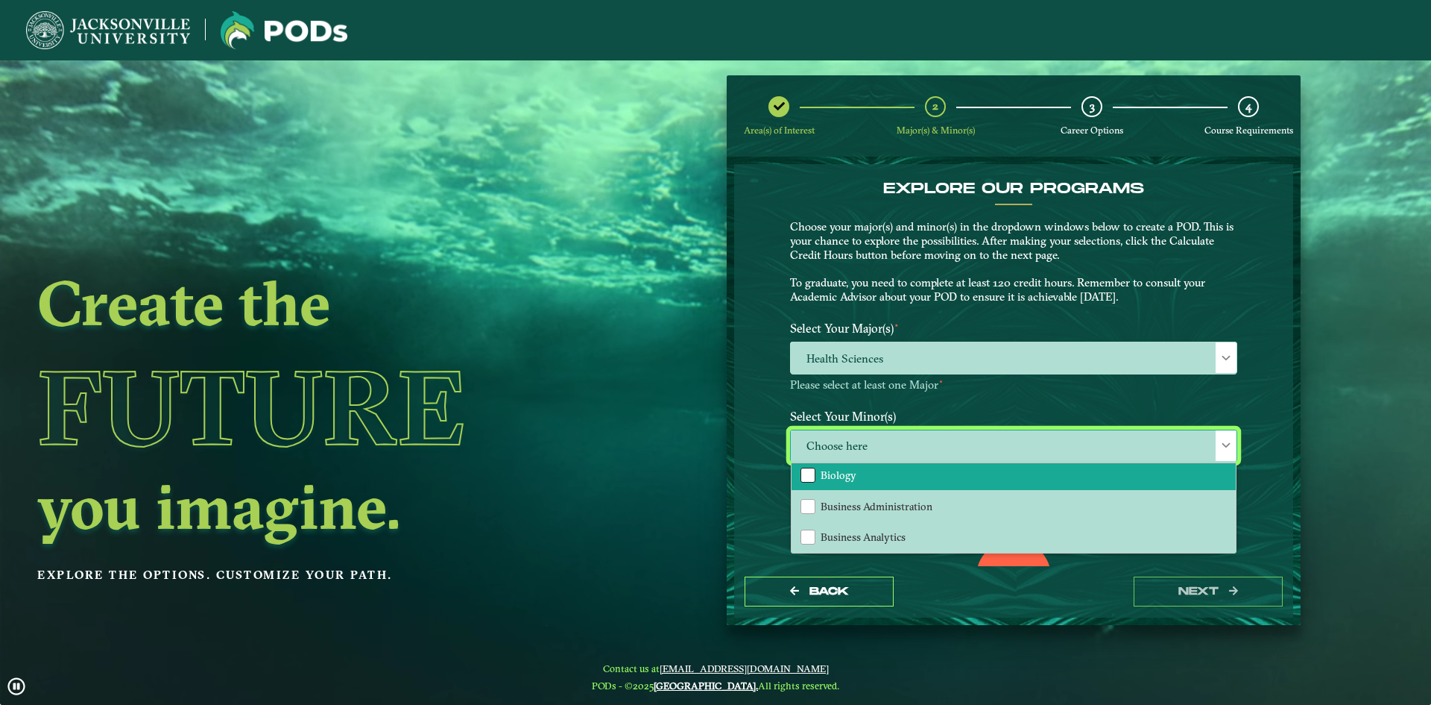
click at [801, 472] on div "Biology" at bounding box center [808, 474] width 15 height 15
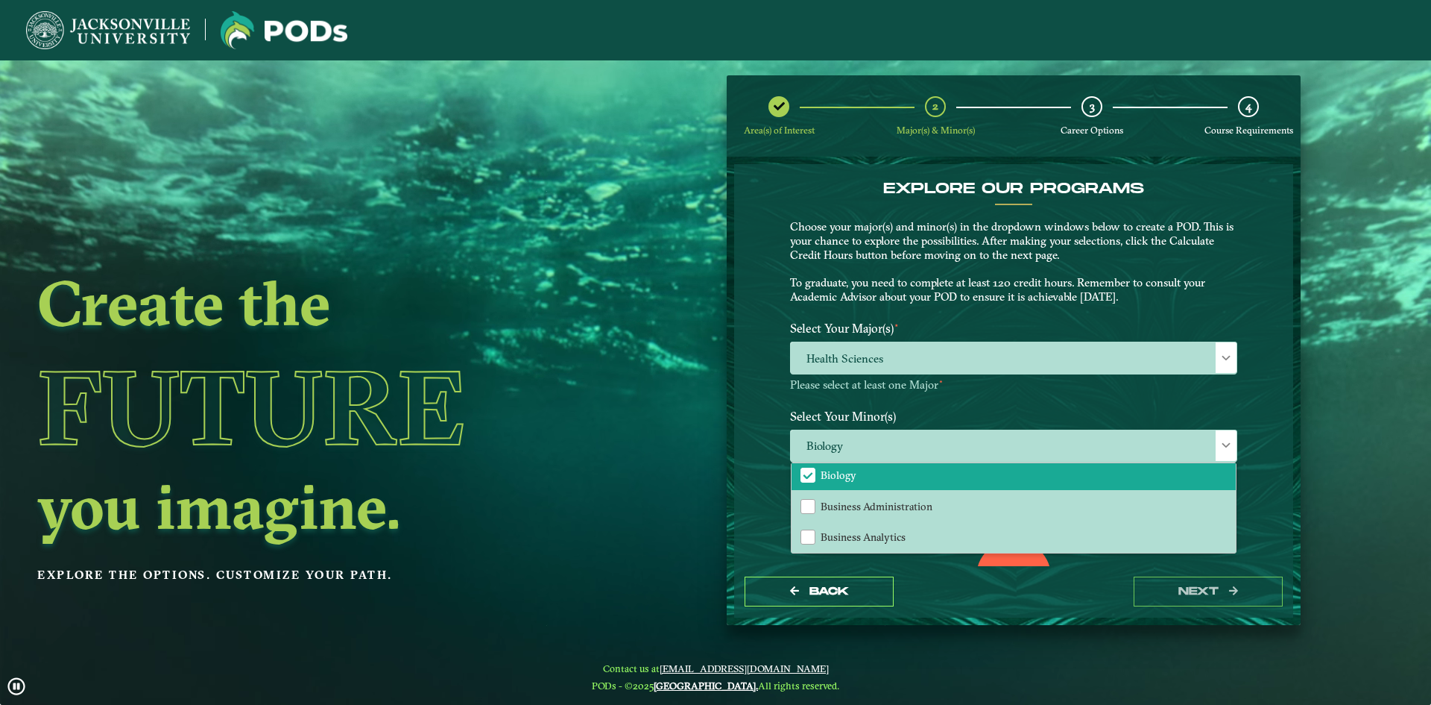
click at [1276, 505] on div "EXPLORE OUR PROGRAMS Choose your major(s) and minor(s) in the dropdown windows …" at bounding box center [1013, 365] width 559 height 402
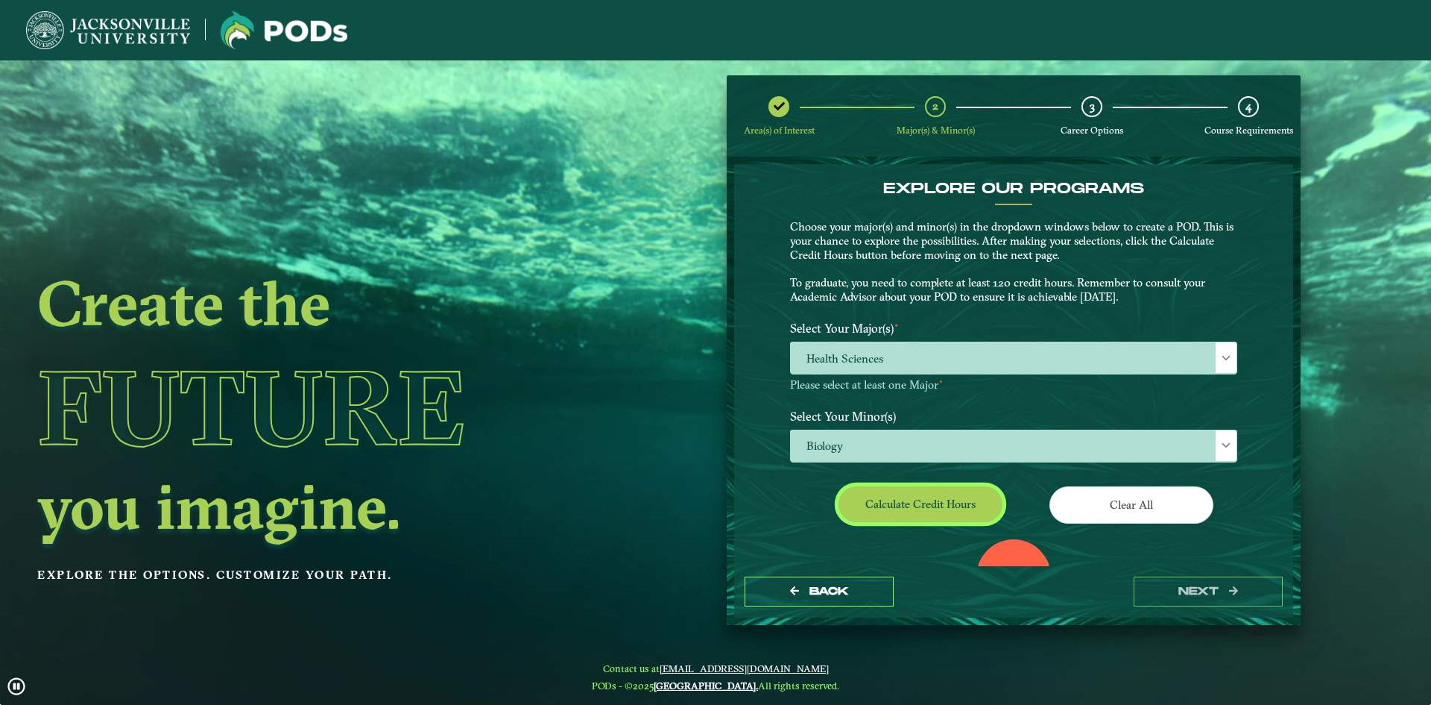
click at [902, 505] on button "Calculate credit hours" at bounding box center [921, 503] width 164 height 35
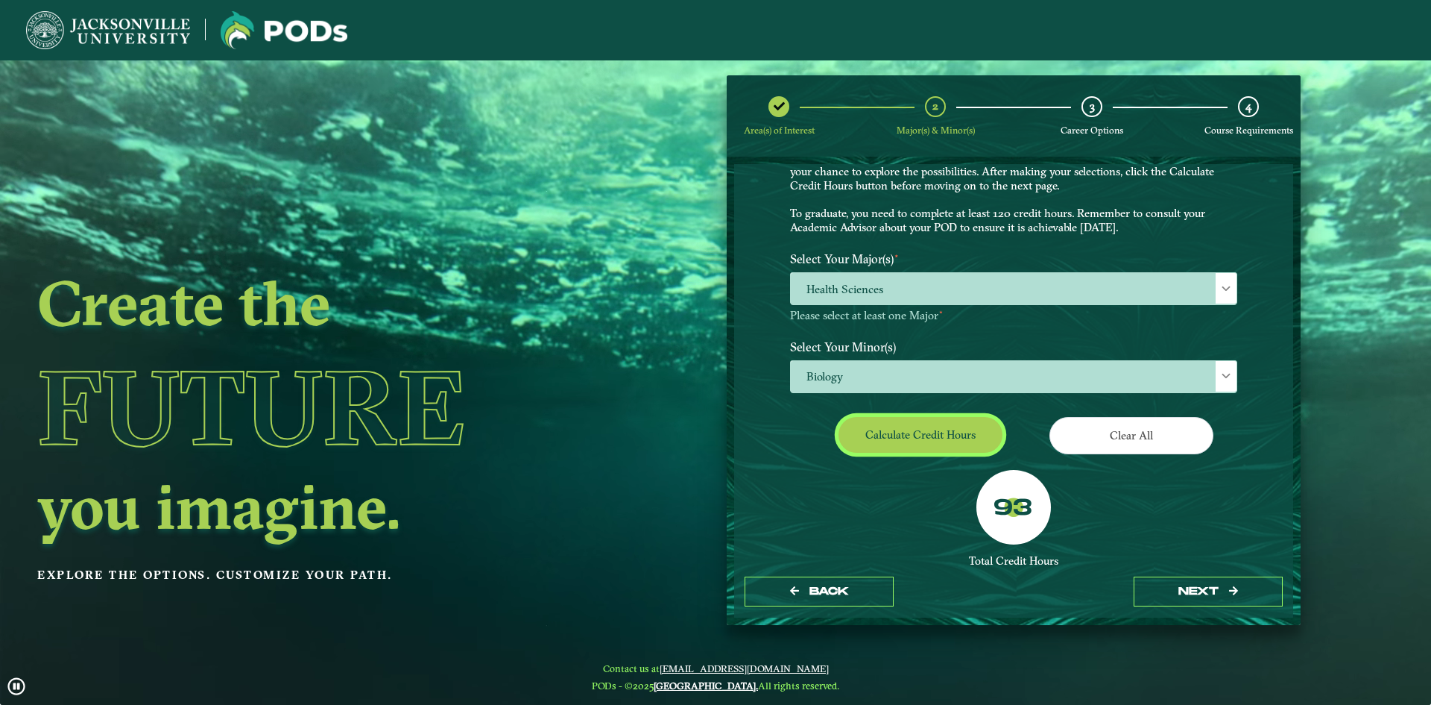
scroll to position [72, 0]
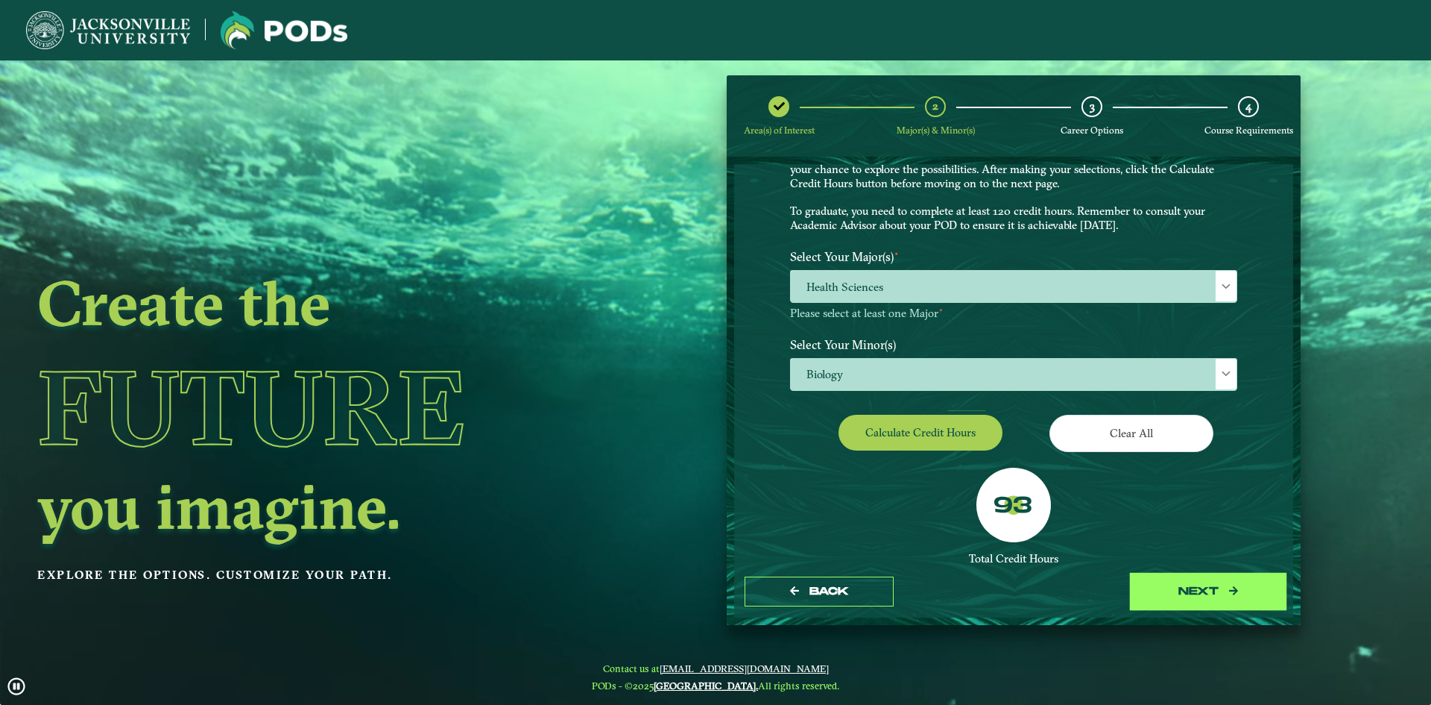
click at [1193, 590] on button "next" at bounding box center [1208, 591] width 149 height 31
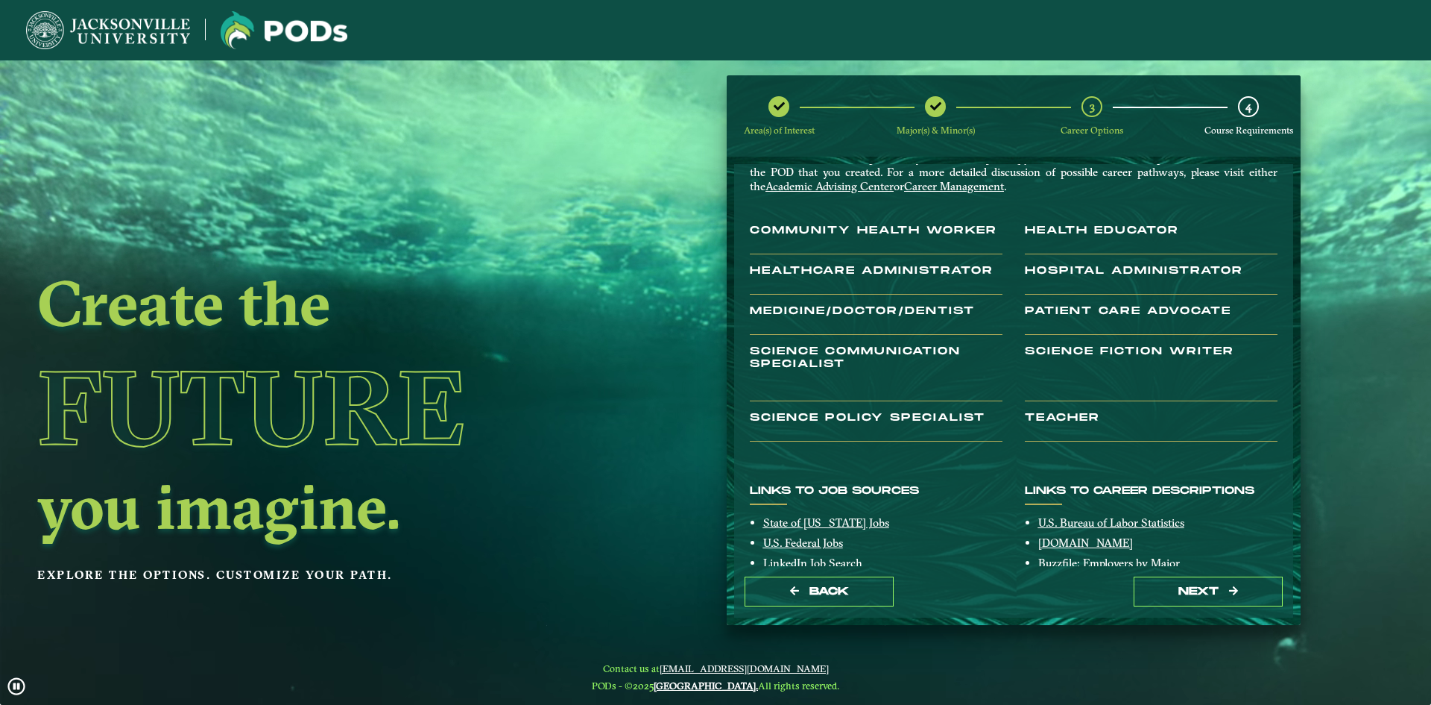
scroll to position [43, 0]
